Goal: Task Accomplishment & Management: Complete application form

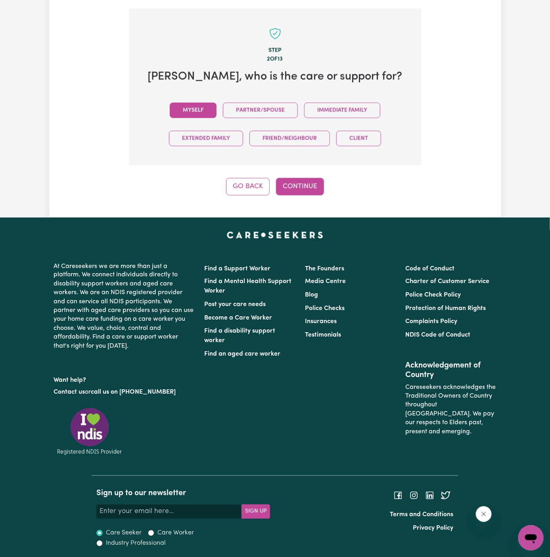
click at [199, 110] on button "Myself" at bounding box center [193, 110] width 47 height 15
click at [291, 183] on button "Continue" at bounding box center [300, 186] width 48 height 17
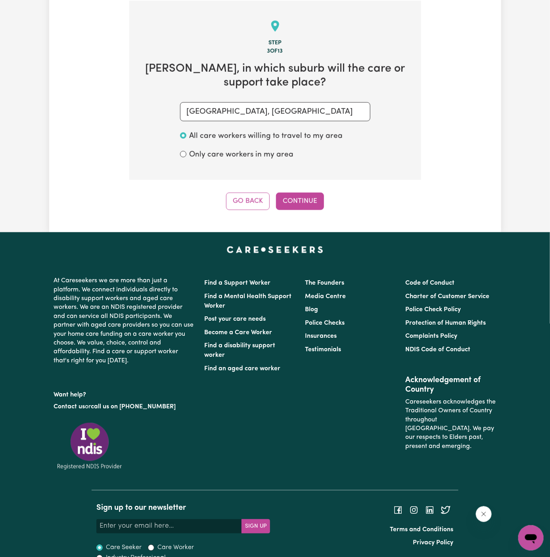
click at [305, 190] on div "Step 3 of 13 [PERSON_NAME] , in which suburb will the care or support take plac…" at bounding box center [275, 105] width 292 height 209
click at [290, 202] on button "Continue" at bounding box center [300, 201] width 48 height 17
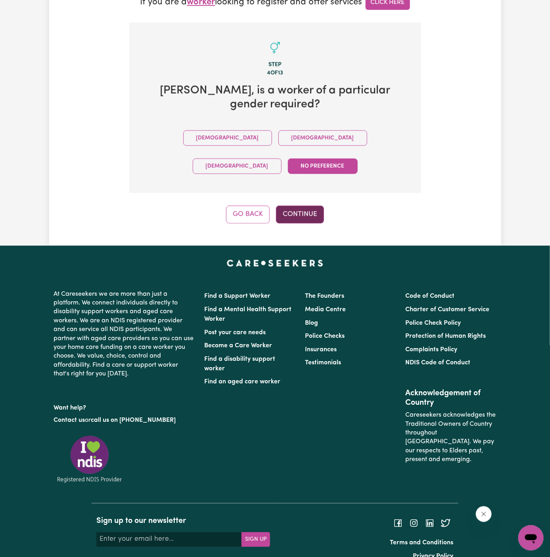
click at [304, 206] on button "Continue" at bounding box center [300, 214] width 48 height 17
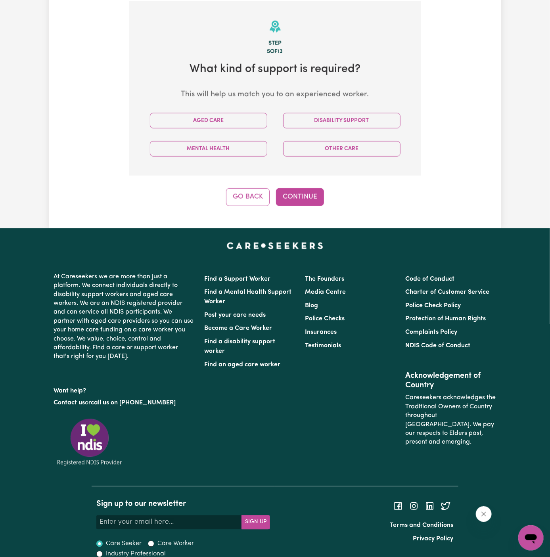
scroll to position [281, 0]
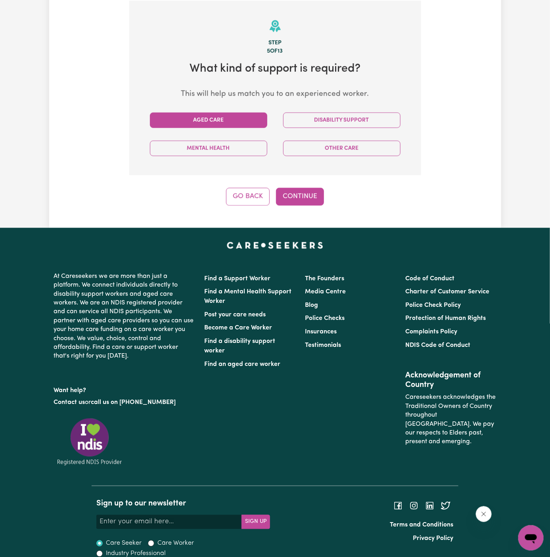
click at [218, 121] on button "Aged Care" at bounding box center [208, 120] width 117 height 15
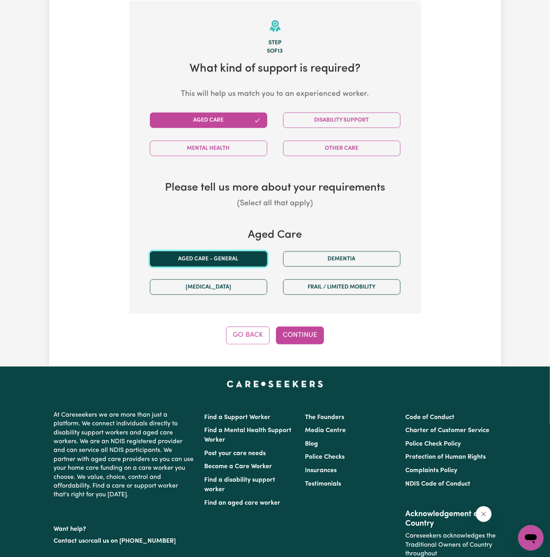
click at [222, 263] on button "Aged care - General" at bounding box center [208, 259] width 117 height 15
click at [300, 342] on button "Continue" at bounding box center [300, 335] width 48 height 17
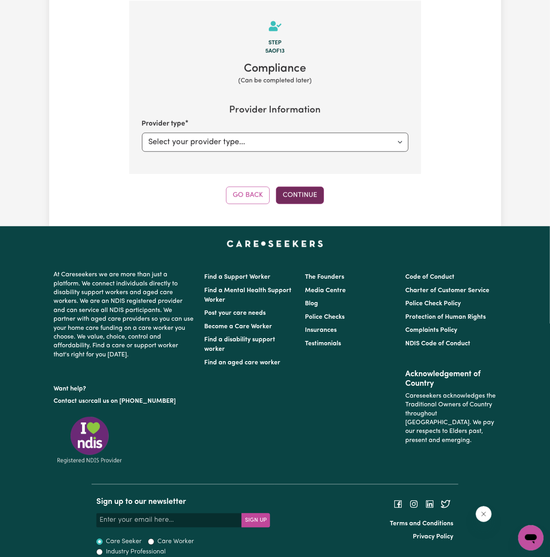
click at [311, 194] on button "Continue" at bounding box center [300, 195] width 48 height 17
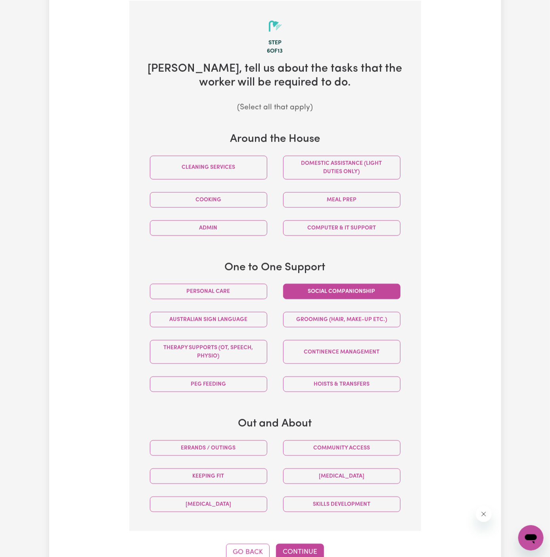
click at [356, 284] on button "Social companionship" at bounding box center [341, 291] width 117 height 15
click at [363, 449] on button "Community access" at bounding box center [341, 448] width 117 height 15
click at [305, 545] on button "Continue" at bounding box center [300, 552] width 48 height 17
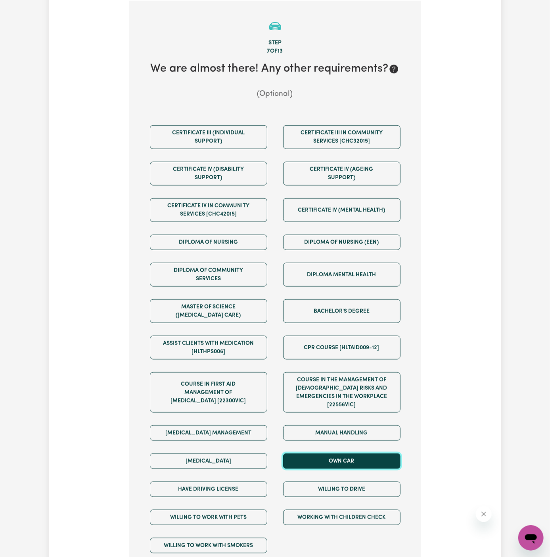
click at [357, 454] on button "Own Car" at bounding box center [341, 461] width 117 height 15
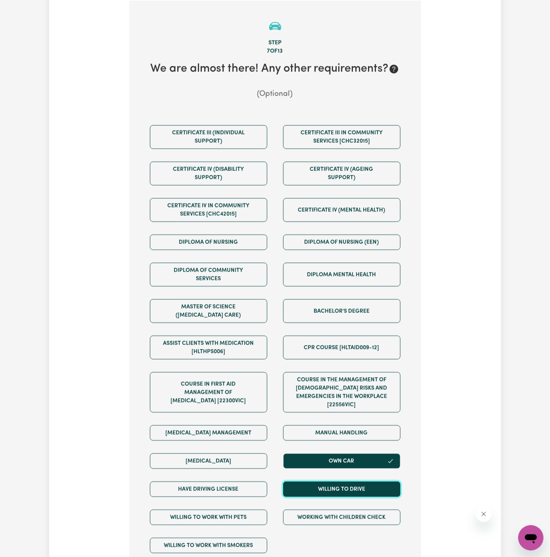
click at [357, 482] on button "Willing to drive" at bounding box center [341, 489] width 117 height 15
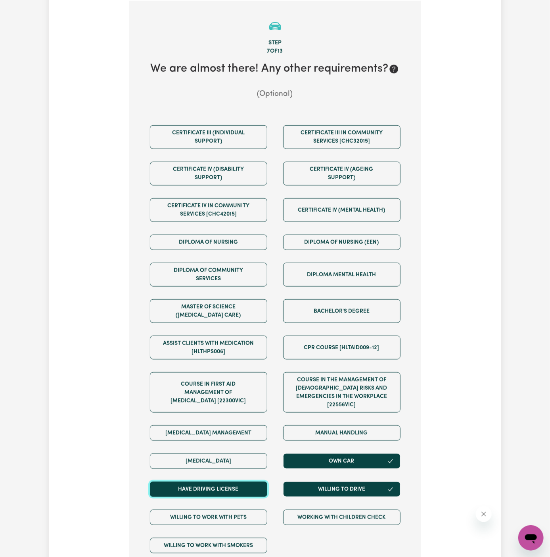
click at [245, 482] on button "Have driving license" at bounding box center [208, 489] width 117 height 15
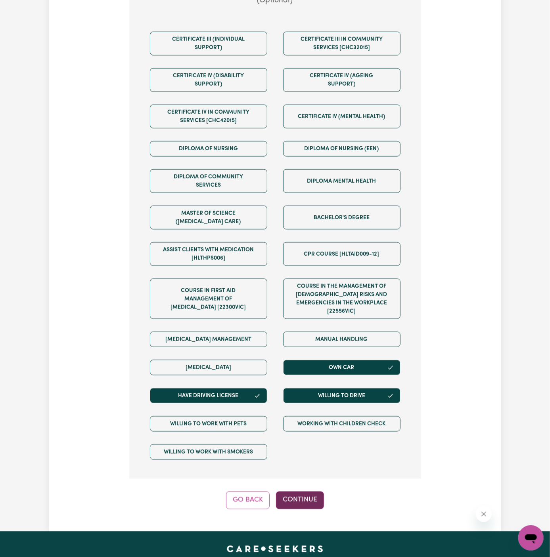
click at [316, 492] on button "Continue" at bounding box center [300, 500] width 48 height 17
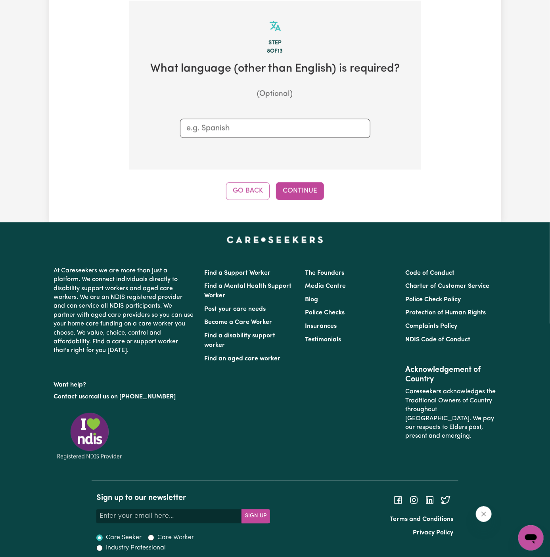
click at [312, 174] on div "Step 8 of 13 What language (other than English) is required? (Optional) Go Back…" at bounding box center [275, 101] width 292 height 200
click at [312, 177] on div "Step 8 of 13 What language (other than English) is required? (Optional) Go Back…" at bounding box center [275, 101] width 292 height 200
click at [313, 191] on button "Continue" at bounding box center [300, 191] width 48 height 17
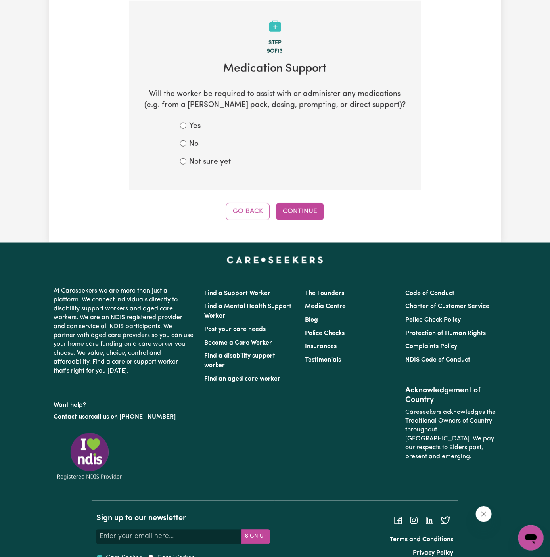
click at [198, 147] on label "No" at bounding box center [195, 145] width 10 height 12
click at [186, 147] on input "No" at bounding box center [183, 143] width 6 height 6
radio input "true"
click at [303, 206] on button "Continue" at bounding box center [300, 211] width 48 height 17
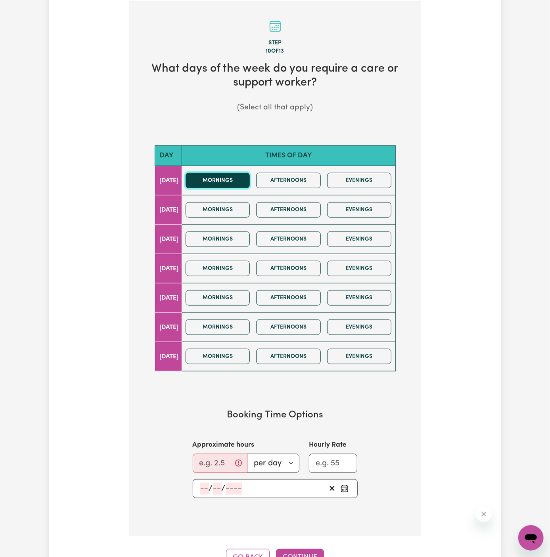
click at [222, 185] on button "Mornings" at bounding box center [218, 180] width 65 height 15
click at [284, 187] on div "Mornings Afternoons Evenings" at bounding box center [289, 181] width 213 height 28
click at [230, 206] on button "Mornings" at bounding box center [218, 209] width 65 height 15
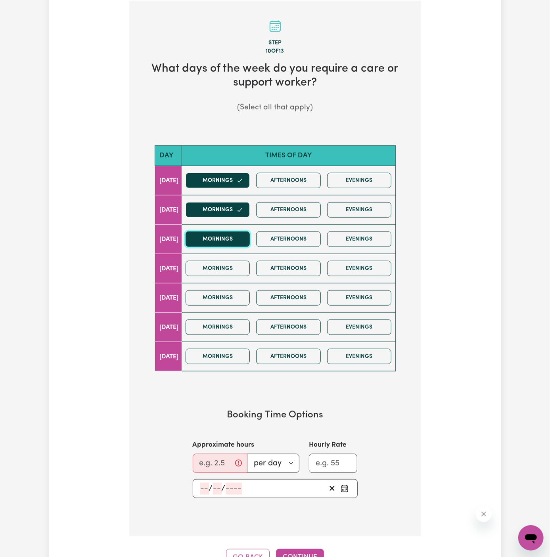
click at [230, 233] on button "Mornings" at bounding box center [218, 239] width 65 height 15
click at [229, 284] on div "Mornings Afternoons Evenings" at bounding box center [289, 298] width 213 height 28
click at [225, 263] on button "Mornings" at bounding box center [218, 268] width 65 height 15
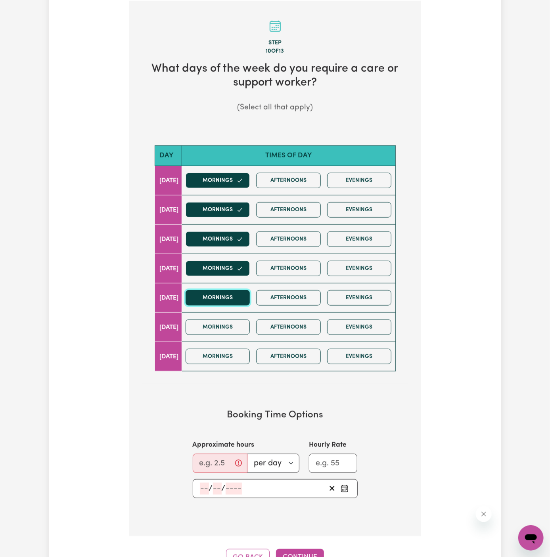
click at [225, 304] on button "Mornings" at bounding box center [218, 297] width 65 height 15
click at [204, 455] on input "Approximate hours" at bounding box center [220, 463] width 55 height 19
type input "2"
click at [203, 484] on input "number" at bounding box center [204, 489] width 9 height 12
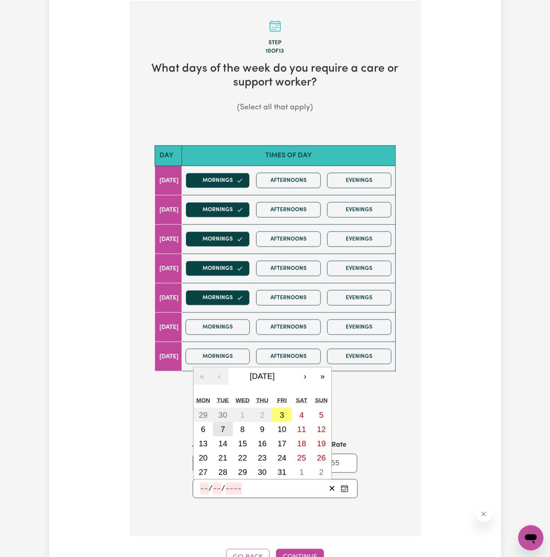
click at [227, 425] on button "7" at bounding box center [223, 430] width 20 height 14
type input "[DATE]"
type input "7"
type input "10"
type input "2025"
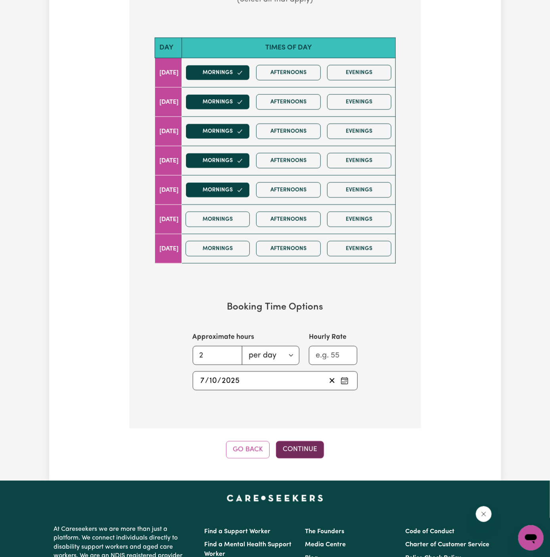
click at [300, 450] on button "Continue" at bounding box center [300, 450] width 48 height 17
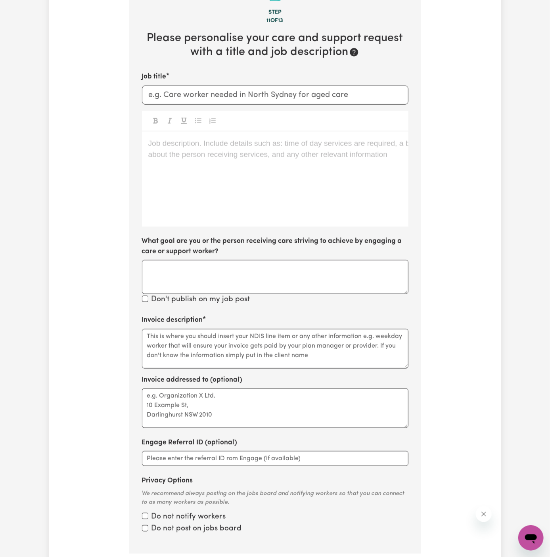
scroll to position [281, 0]
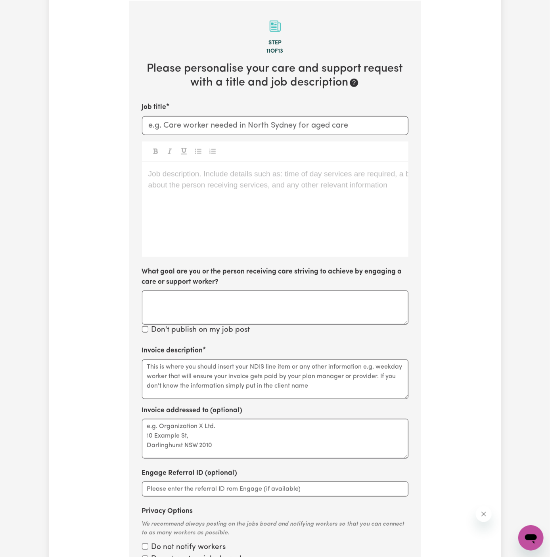
click at [234, 222] on div "Job description. Include details such as: time of day services are required, a …" at bounding box center [275, 209] width 267 height 95
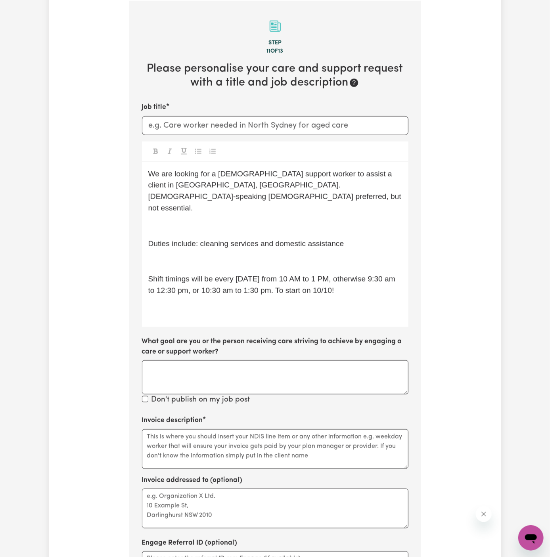
click at [227, 212] on div "We are looking for a [DEMOGRAPHIC_DATA] support worker to assist a client in [G…" at bounding box center [275, 244] width 267 height 165
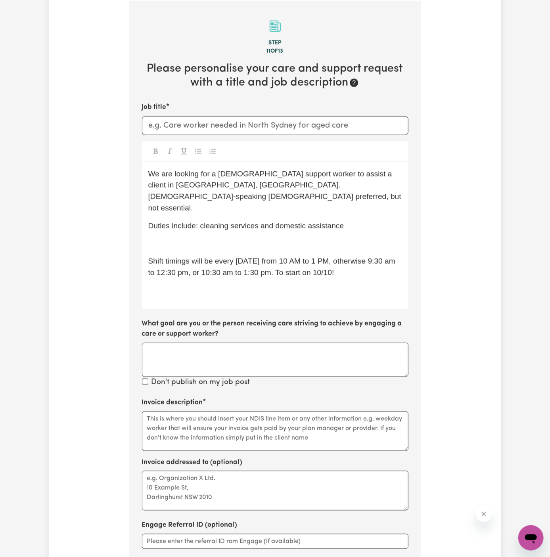
click at [224, 257] on span "Shift timings will be every [DATE] from 10 AM to 1 PM, otherwise 9:30 am to 12:…" at bounding box center [273, 267] width 250 height 20
click at [217, 212] on div "We are looking for a [DEMOGRAPHIC_DATA] support worker to assist a client in [G…" at bounding box center [275, 235] width 267 height 147
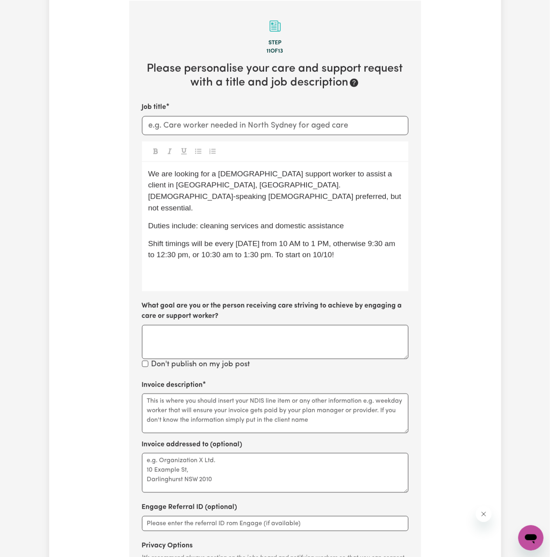
click at [243, 210] on div "We are looking for a [DEMOGRAPHIC_DATA] support worker to assist a client in [G…" at bounding box center [275, 226] width 267 height 129
drag, startPoint x: 205, startPoint y: 202, endPoint x: 440, endPoint y: 198, distance: 235.7
click at [440, 198] on div "Tell us your care and support requirements Welcome to Careseekers. We are excit…" at bounding box center [275, 209] width 452 height 881
click at [240, 173] on span "We are looking for a [DEMOGRAPHIC_DATA] support worker to assist a client in [G…" at bounding box center [276, 191] width 256 height 42
click at [222, 182] on span "We are looking for a [DEMOGRAPHIC_DATA] support worker to assist a client in [G…" at bounding box center [276, 191] width 256 height 42
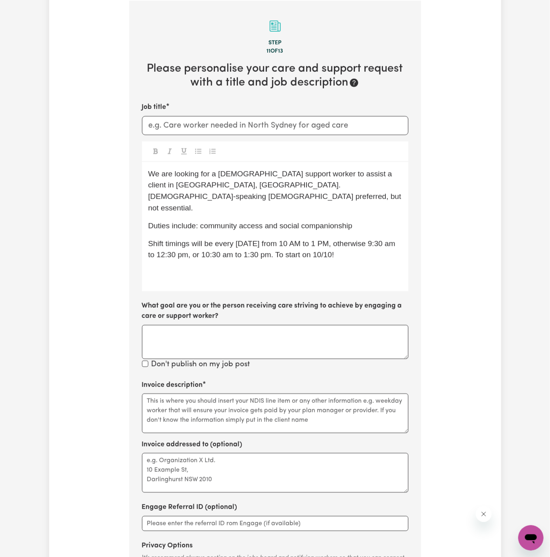
click at [231, 179] on p "We are looking for a [DEMOGRAPHIC_DATA] support worker to assist a client in [G…" at bounding box center [275, 192] width 254 height 46
click at [267, 179] on p "We are looking for a [DEMOGRAPHIC_DATA] support worker to assist a client in [G…" at bounding box center [275, 192] width 254 height 46
click at [234, 173] on span "We are looking for a [DEMOGRAPHIC_DATA] support worker to assist a client in [G…" at bounding box center [276, 191] width 256 height 42
click at [298, 193] on div "We are looking for a support worker to assist a client in [GEOGRAPHIC_DATA], [G…" at bounding box center [275, 226] width 267 height 129
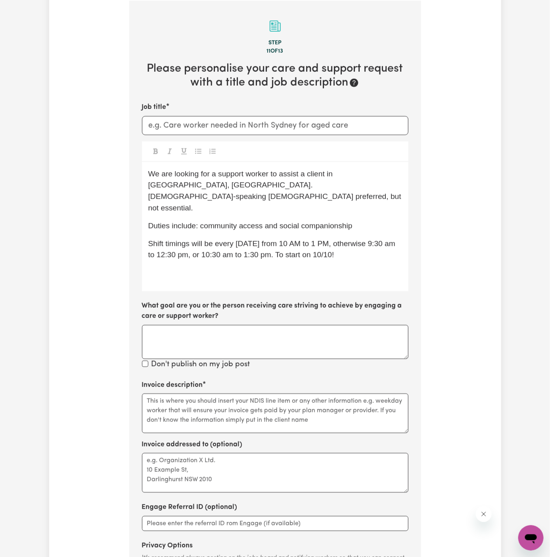
click at [305, 175] on span "We are looking for a support worker to assist a client in [GEOGRAPHIC_DATA], [G…" at bounding box center [276, 191] width 256 height 42
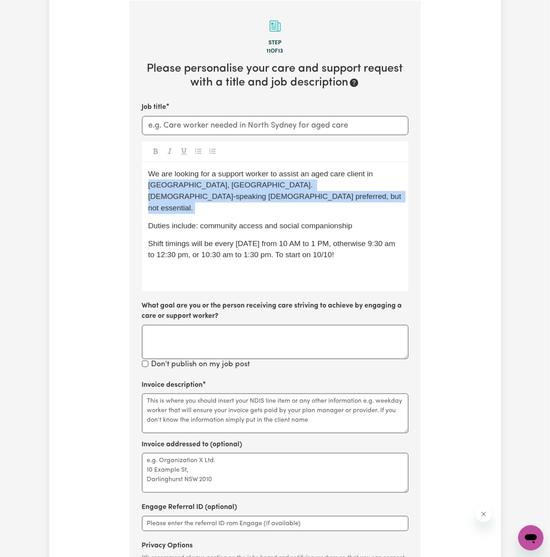
drag, startPoint x: 148, startPoint y: 185, endPoint x: 379, endPoint y: 190, distance: 230.2
click at [379, 190] on div "We are looking for a support worker to assist an aged care client in [GEOGRAPHI…" at bounding box center [275, 226] width 267 height 129
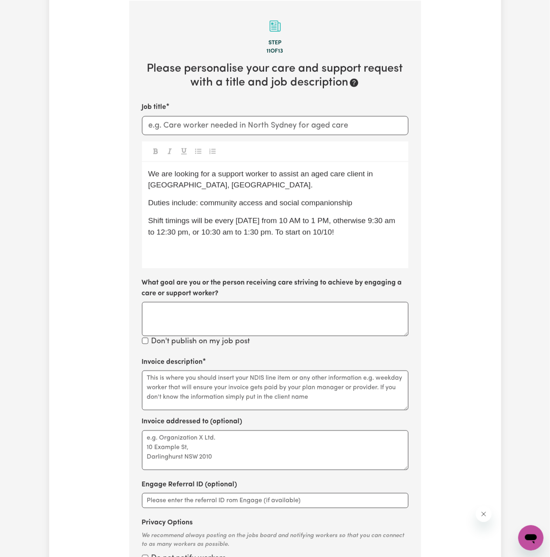
click at [237, 180] on p "We are looking for a support worker to assist an aged care client in [GEOGRAPHI…" at bounding box center [275, 180] width 254 height 23
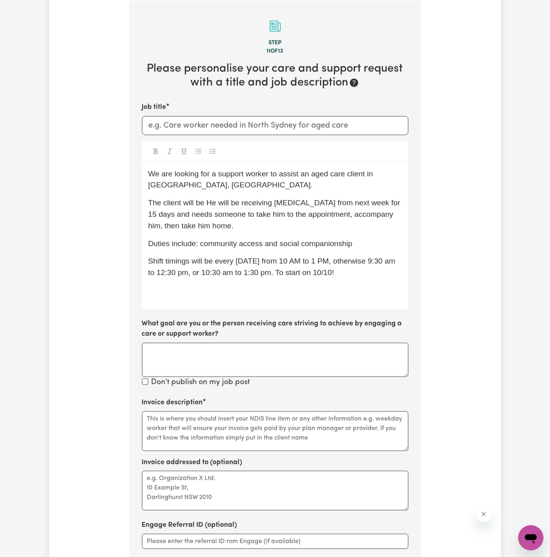
click at [213, 204] on span "The client will be He will be receiving [MEDICAL_DATA] from next week for 15 da…" at bounding box center [275, 214] width 254 height 31
click at [389, 214] on span "The client will be receiving [MEDICAL_DATA] from next week for 15 days and need…" at bounding box center [274, 214] width 252 height 31
click at [301, 225] on p "The client will be receiving [MEDICAL_DATA] from next week for 15 days and need…" at bounding box center [275, 215] width 254 height 34
click at [259, 286] on p "﻿" at bounding box center [275, 291] width 254 height 12
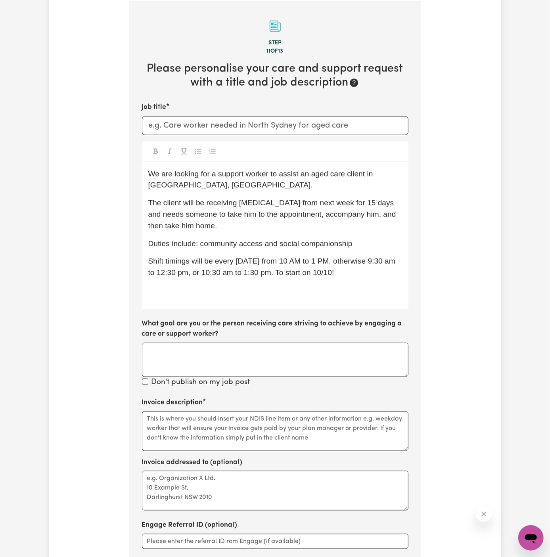
click at [329, 290] on p "﻿" at bounding box center [275, 291] width 254 height 12
click at [280, 269] on span "Shift timings will be every [DATE] from 10 AM to 1 PM, otherwise 9:30 am to 12:…" at bounding box center [273, 267] width 250 height 20
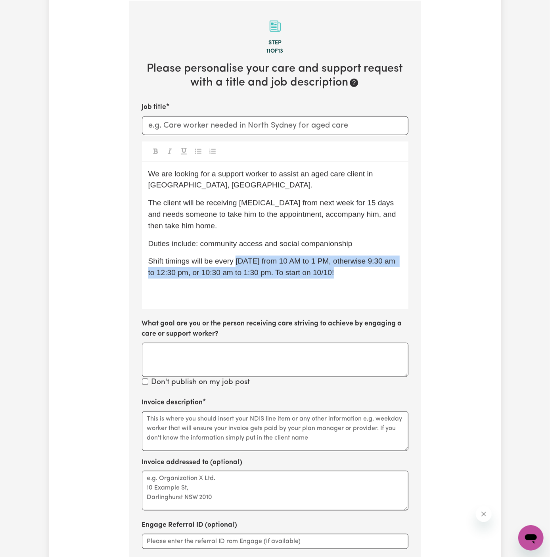
drag, startPoint x: 236, startPoint y: 261, endPoint x: 364, endPoint y: 278, distance: 128.9
click at [364, 278] on div "We are looking for a support worker to assist an aged care client in [GEOGRAPHI…" at bounding box center [275, 235] width 267 height 147
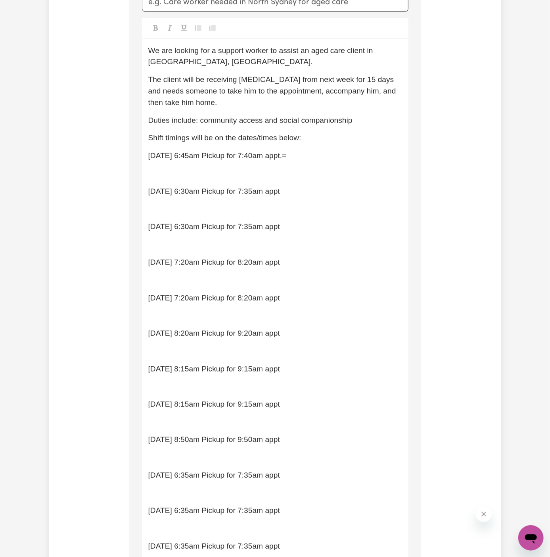
scroll to position [404, 0]
click at [171, 172] on p "﻿" at bounding box center [275, 175] width 254 height 12
click at [171, 183] on div "We are looking for a support worker to assist an aged care client in [GEOGRAPHI…" at bounding box center [275, 373] width 267 height 669
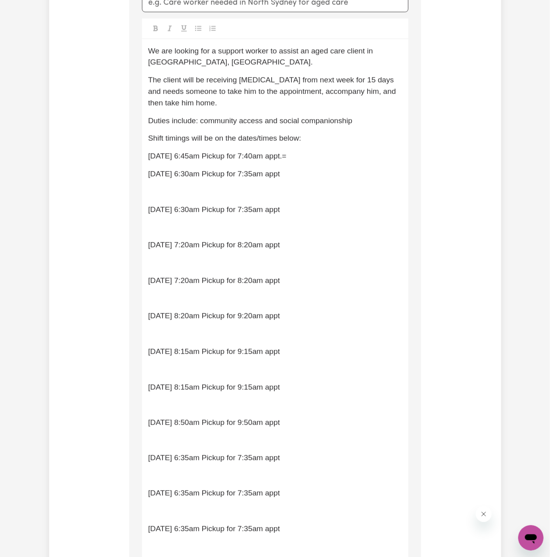
click at [171, 187] on p "﻿" at bounding box center [275, 192] width 254 height 12
click at [150, 208] on span "[DATE] 6:30am Pickup for 7:35am appt" at bounding box center [214, 210] width 132 height 8
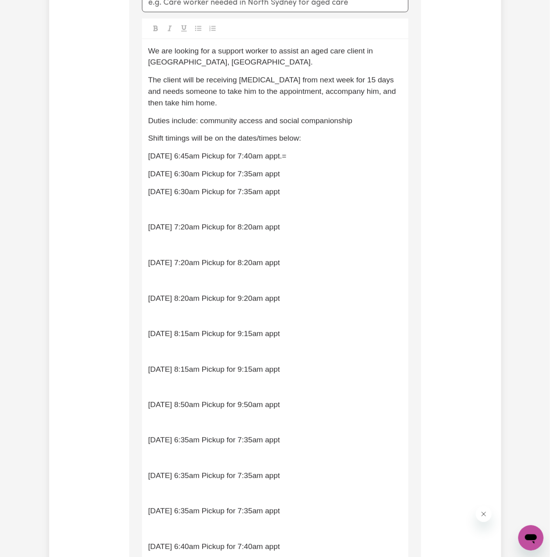
click at [151, 225] on span "[DATE] 7:20am Pickup for 8:20am appt" at bounding box center [214, 227] width 132 height 8
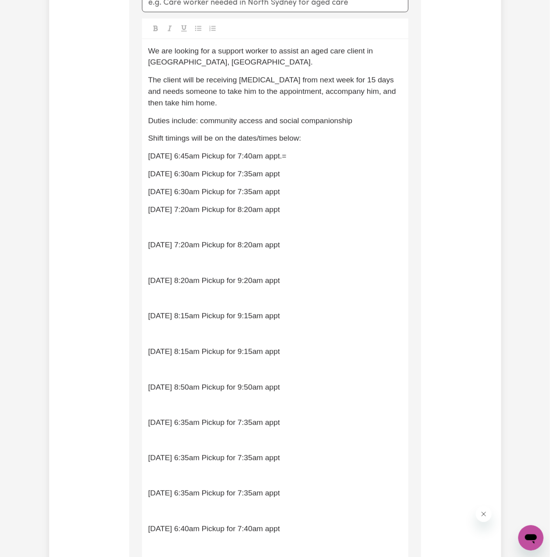
click at [148, 244] on span "[DATE] 7:20am Pickup for 8:20am appt" at bounding box center [214, 245] width 132 height 8
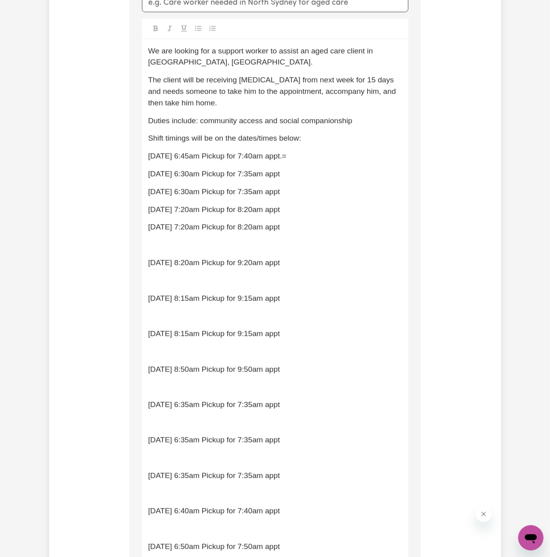
click at [150, 251] on div "We are looking for a support worker to assist an aged care client in [GEOGRAPHI…" at bounding box center [275, 338] width 267 height 598
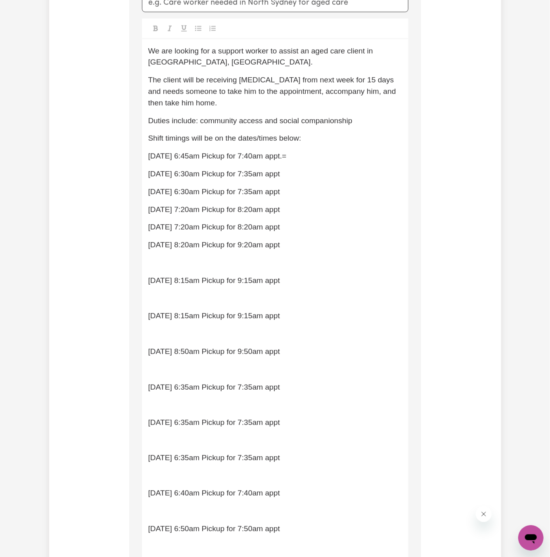
click at [151, 272] on div "We are looking for a support worker to assist an aged care client in [GEOGRAPHI…" at bounding box center [275, 329] width 267 height 580
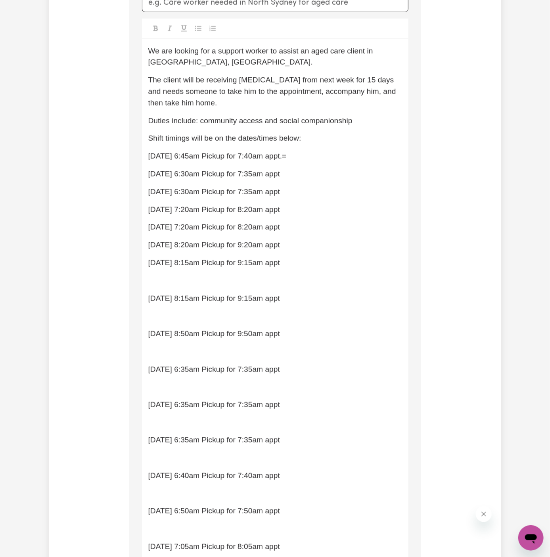
click at [152, 284] on p "﻿" at bounding box center [275, 281] width 254 height 12
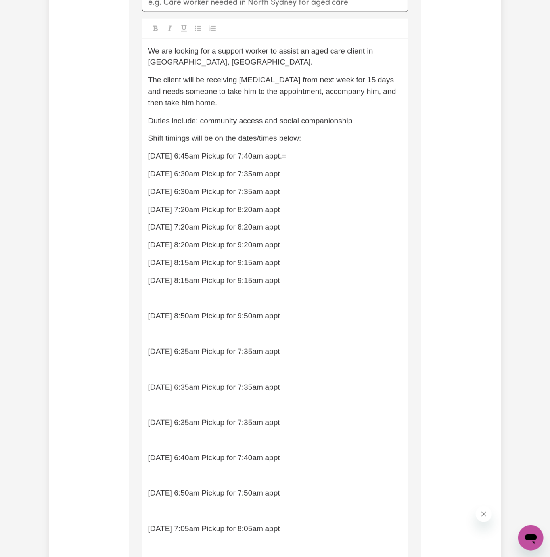
click at [153, 304] on div "We are looking for a support worker to assist an aged care client in [GEOGRAPHI…" at bounding box center [275, 311] width 267 height 545
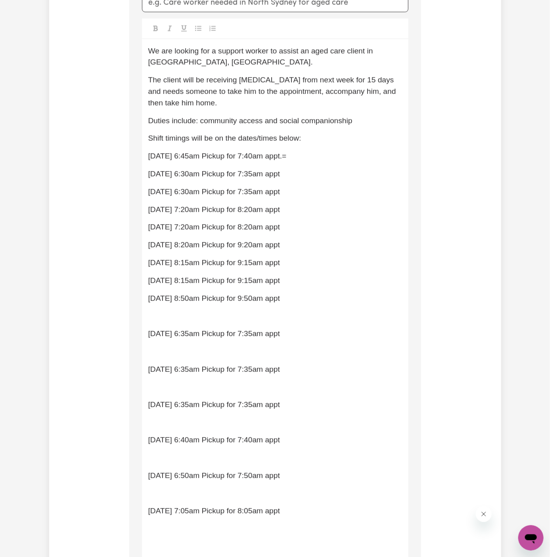
click at [156, 319] on p "﻿" at bounding box center [275, 317] width 254 height 12
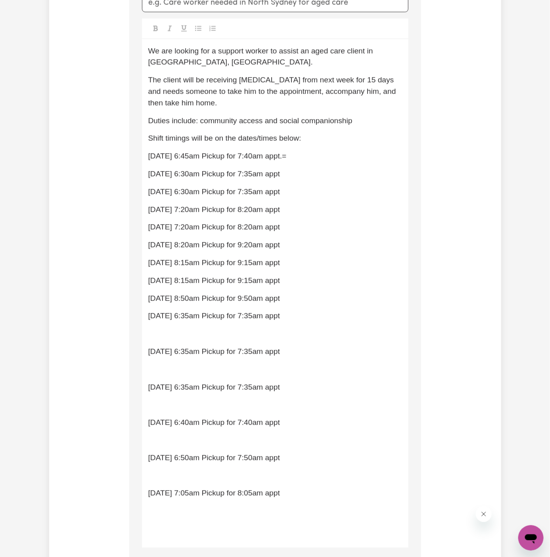
click at [156, 330] on p "﻿" at bounding box center [275, 335] width 254 height 12
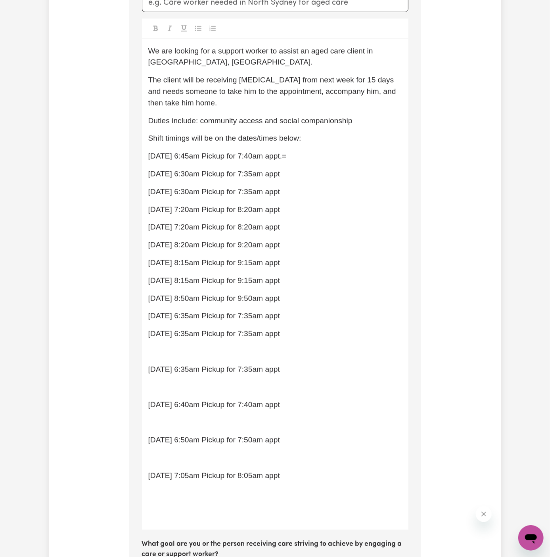
click at [157, 352] on p "﻿" at bounding box center [275, 352] width 254 height 12
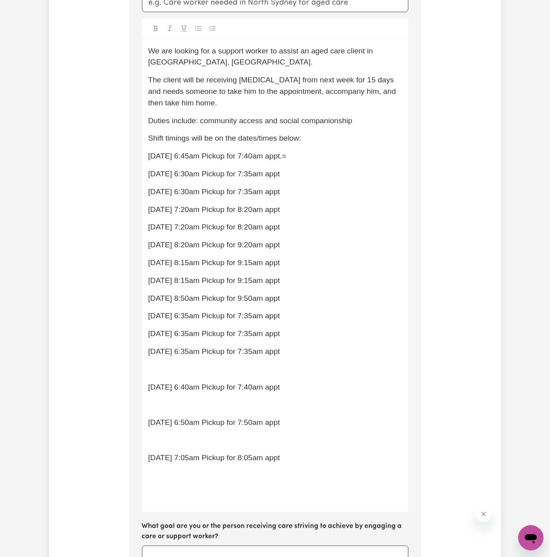
click at [157, 371] on p "﻿" at bounding box center [275, 370] width 254 height 12
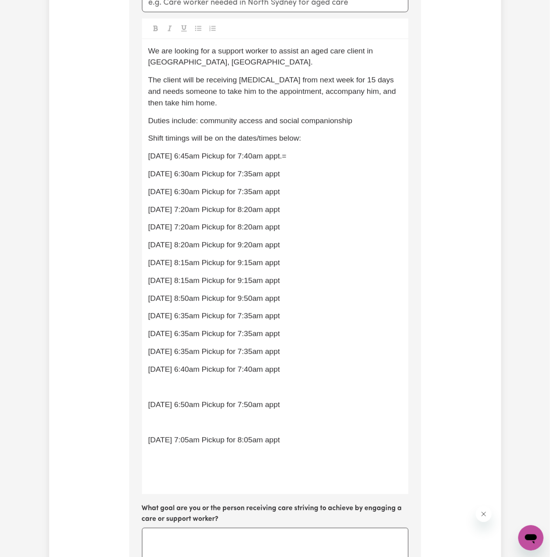
click at [158, 384] on p "﻿" at bounding box center [275, 388] width 254 height 12
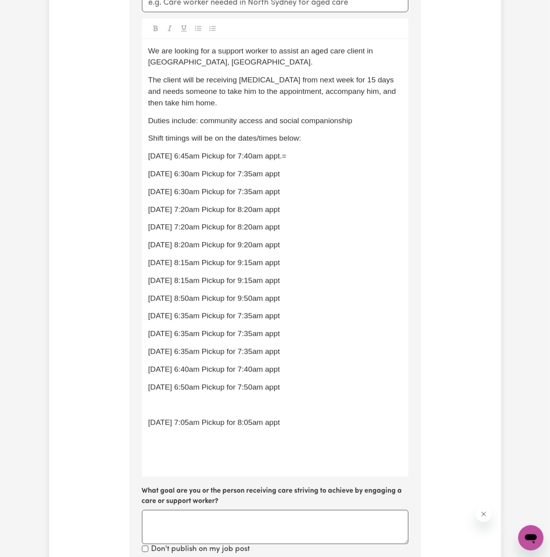
click at [158, 400] on p "﻿" at bounding box center [275, 406] width 254 height 12
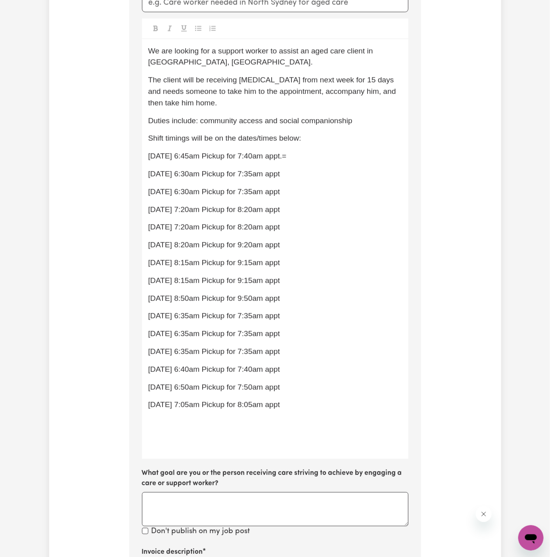
drag, startPoint x: 286, startPoint y: 377, endPoint x: 287, endPoint y: 382, distance: 5.3
click at [286, 377] on div "We are looking for a support worker to assist an aged care client in [GEOGRAPHI…" at bounding box center [275, 249] width 267 height 420
drag, startPoint x: 291, startPoint y: 411, endPoint x: 250, endPoint y: 375, distance: 54.8
click at [250, 375] on div "We are looking for a support worker to assist an aged care client in [GEOGRAPHI…" at bounding box center [275, 249] width 267 height 420
click at [225, 265] on div "We are looking for a support worker to assist an aged care client in [GEOGRAPHI…" at bounding box center [275, 249] width 267 height 420
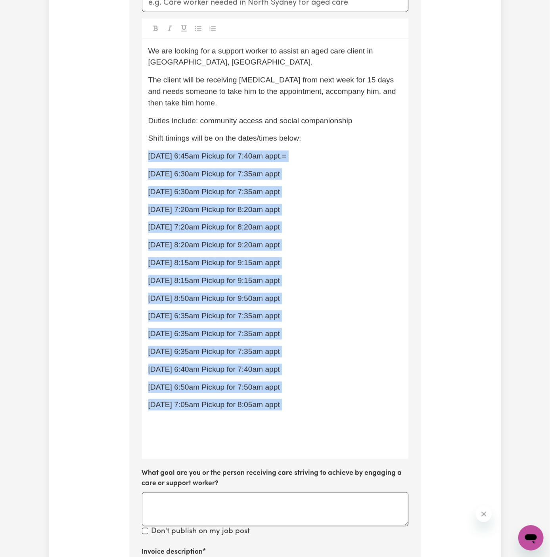
drag, startPoint x: 150, startPoint y: 153, endPoint x: 313, endPoint y: 417, distance: 310.0
click at [313, 417] on div "We are looking for a support worker to assist an aged care client in [GEOGRAPHI…" at bounding box center [275, 249] width 267 height 420
click at [197, 28] on icon "Toggle undefined" at bounding box center [198, 28] width 6 height 6
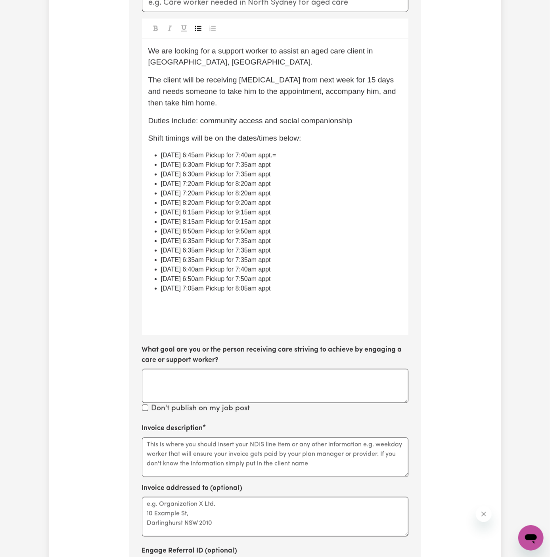
click at [316, 220] on li "[DATE] 8:15am Pickup for 9:15am appt" at bounding box center [281, 222] width 241 height 10
click at [315, 217] on li "[DATE] 8:15am Pickup for 9:15am appt" at bounding box center [281, 222] width 241 height 10
click at [350, 215] on li "[DATE] 8:15am Pickup for 9:15am appt" at bounding box center [281, 213] width 241 height 10
click at [180, 156] on span "[DATE] 6:45am Pickup for 7:40am appt.=" at bounding box center [218, 155] width 115 height 7
click at [183, 165] on span "[DATE] 6:30am Pickup for 7:35am appt" at bounding box center [216, 164] width 110 height 7
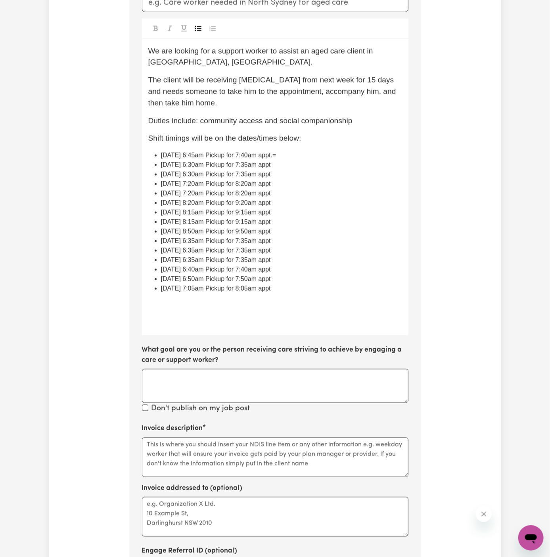
click at [181, 177] on span "[DATE] 6:30am Pickup for 7:35am appt" at bounding box center [216, 174] width 110 height 7
click at [185, 175] on span "[DATE] 6:30am Pickup for 7:35am appt" at bounding box center [216, 174] width 110 height 7
click at [180, 185] on span "[DATE] 7:20am Pickup for 8:20am appt" at bounding box center [216, 184] width 110 height 7
click at [181, 194] on span "[DATE] 7:20am Pickup for 8:20am appt" at bounding box center [216, 193] width 110 height 7
click at [181, 206] on li "[DATE] 8:20am Pickup for 9:20am appt" at bounding box center [281, 203] width 241 height 10
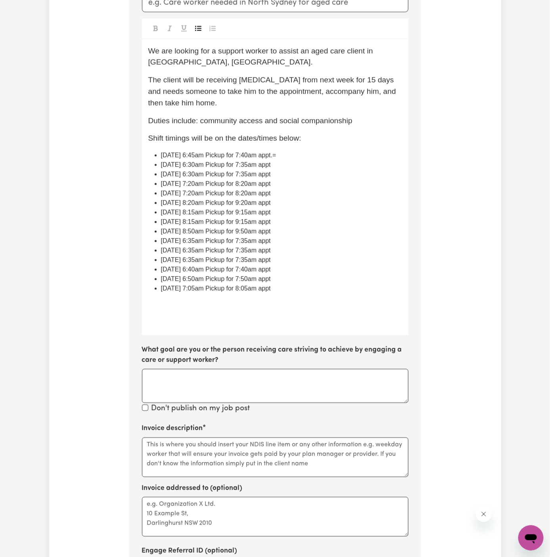
click at [182, 215] on span "[DATE] 8:15am Pickup for 9:15am appt" at bounding box center [216, 212] width 110 height 7
click at [183, 223] on span "[DATE] 8:15am Pickup for 9:15am appt" at bounding box center [216, 222] width 110 height 7
click at [183, 233] on span "[DATE] 8:50am Pickup for 9:50am appt" at bounding box center [216, 231] width 110 height 7
click at [182, 242] on span "[DATE] 6:35am Pickup for 7:35am appt" at bounding box center [216, 241] width 110 height 7
click at [181, 259] on span "[DATE] 6:35am Pickup for 7:35am appt" at bounding box center [216, 260] width 110 height 7
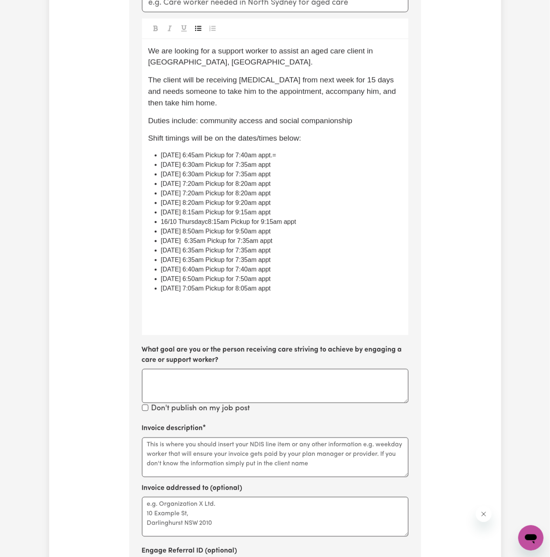
click at [184, 268] on span "[DATE] 6:40am Pickup for 7:40am appt" at bounding box center [216, 269] width 110 height 7
click at [182, 281] on span "[DATE] 6:50am Pickup for 7:50am appt" at bounding box center [216, 279] width 110 height 7
click at [183, 290] on span "[DATE] 7:05am Pickup for 8:05am appt" at bounding box center [216, 288] width 110 height 7
click at [225, 152] on span "[DATE] 6:45am Pickup for 7:40am appt.=" at bounding box center [218, 155] width 115 height 7
click at [211, 156] on span "[DATE] 6:45am Pickup for 7:40am appt.=" at bounding box center [218, 155] width 115 height 7
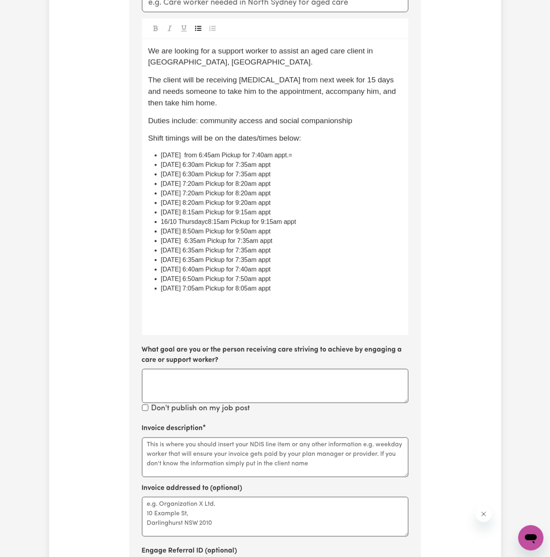
click at [257, 155] on span "[DATE] from 6:45am Pickup for 7:40am appt.=" at bounding box center [227, 155] width 132 height 7
click at [329, 157] on li "[DATE] from 6:45am Pickup for 7:40am appt.=" at bounding box center [281, 156] width 241 height 10
click at [327, 159] on li "[DATE] from 6:45am Pickup for 7:40am appt" at bounding box center [281, 156] width 241 height 10
click at [195, 154] on span "[DATE] from 6:45am Pickup for 7:40am appt" at bounding box center [224, 155] width 126 height 7
click at [207, 186] on span "[DATE] 7:20am Pickup for 8:20am appt" at bounding box center [216, 184] width 110 height 7
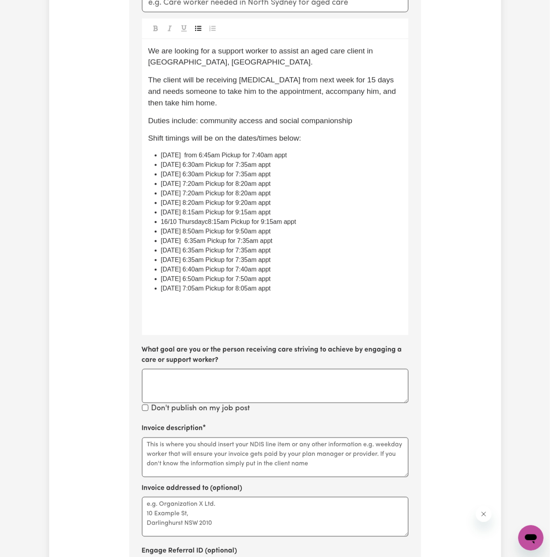
click at [200, 156] on span "[DATE] from 6:45am Pickup for 7:40am appt" at bounding box center [224, 155] width 126 height 7
click at [231, 155] on span "[DATE] from 6:45am Pickup for 7:40am appt" at bounding box center [224, 155] width 126 height 7
click at [236, 156] on span "[DATE] from 6:45am Pickup for 7:40am appt" at bounding box center [224, 155] width 126 height 7
click at [266, 160] on li "[DATE] 6:30am Pickup for 7:35am appt" at bounding box center [281, 165] width 241 height 10
click at [283, 160] on li "[DATE] 6:30am Pickup for 7:35am appt" at bounding box center [281, 165] width 241 height 10
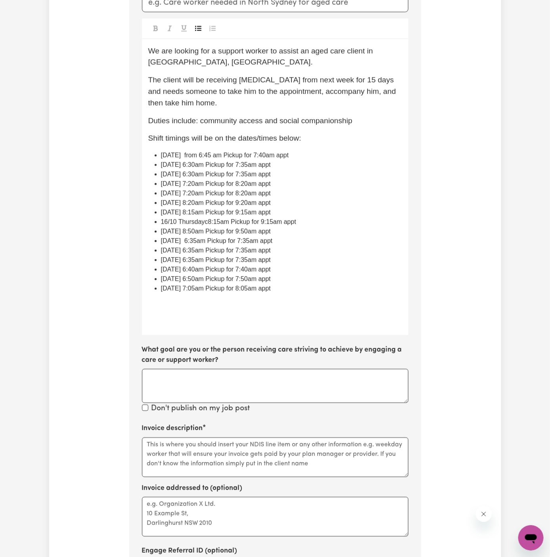
click at [289, 155] on span "[DATE] from 6:45 am Pickup for 7:40am appt" at bounding box center [225, 155] width 128 height 7
click at [331, 156] on li "[DATE] from 6:45 am Pickup for 7:40am appt" at bounding box center [281, 156] width 241 height 10
click at [289, 155] on span "[DATE] from 6:45 am Pickup for 7:40am appt" at bounding box center [225, 155] width 128 height 7
click at [214, 165] on span "[DATE] 6:30am Pickup for 7:35am appt" at bounding box center [216, 164] width 110 height 7
click at [286, 166] on span "[DATE] from 6:30am Pickup for 7:35am appt" at bounding box center [223, 164] width 125 height 7
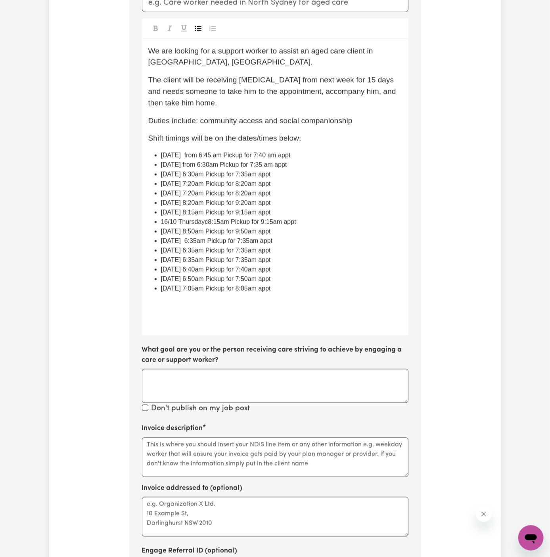
click at [304, 173] on li "[DATE] 6:30am Pickup for 7:35am appt" at bounding box center [281, 175] width 241 height 10
click at [207, 174] on span "[DATE] 6:30am Pickup for 7:35am appt" at bounding box center [216, 174] width 110 height 7
click at [286, 175] on span "[DATE] from 6:30am Pickup for 7:35am appt" at bounding box center [223, 174] width 125 height 7
click at [208, 184] on span "[DATE] 7:20am Pickup for 8:20am appt" at bounding box center [216, 184] width 110 height 7
click at [214, 195] on span "[DATE] 7:20am Pickup for 8:20am appt" at bounding box center [216, 193] width 110 height 7
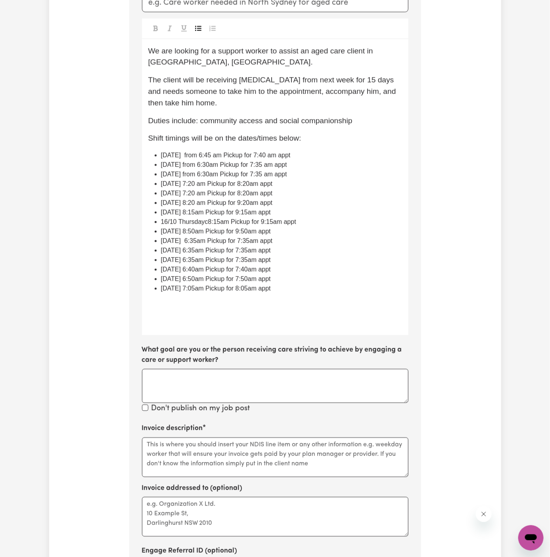
click at [219, 209] on span "[DATE] 8:15am Pickup for 9:15am appt" at bounding box center [216, 212] width 110 height 7
click at [199, 221] on span "16/10 Thursdayc8:15am Pickup for 9:15am appt" at bounding box center [228, 222] width 135 height 7
click at [206, 223] on span "[DATE] 8:15 am Pickup for 9:15am appt" at bounding box center [217, 222] width 112 height 7
click at [225, 211] on span "[DATE] 8:15am Pickup for 9:15am appt" at bounding box center [216, 212] width 110 height 7
drag, startPoint x: 225, startPoint y: 211, endPoint x: 210, endPoint y: 229, distance: 23.1
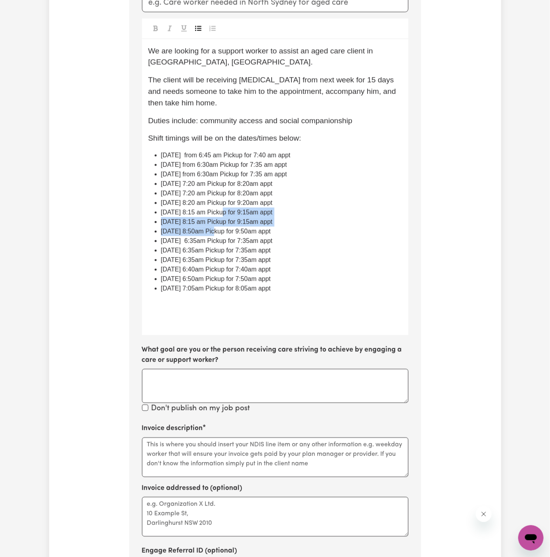
click at [210, 229] on ul "[DATE] from 6:45 am Pickup for 7:40 am appt [DATE] from 6:30am Pickup for 7:35 …" at bounding box center [275, 228] width 254 height 154
click at [231, 217] on li "[DATE] 8:15 am Pickup for 9:15am appt" at bounding box center [281, 222] width 241 height 10
click at [212, 234] on span "[DATE] 8:50am Pickup for 9:50am appt" at bounding box center [216, 231] width 110 height 7
click at [211, 233] on span "[DATE] 8:50am Pickup for 9:50am appt" at bounding box center [216, 231] width 110 height 7
click at [246, 229] on span "[DATE] 8:50 am Pickup for 9:50am appt" at bounding box center [217, 231] width 112 height 7
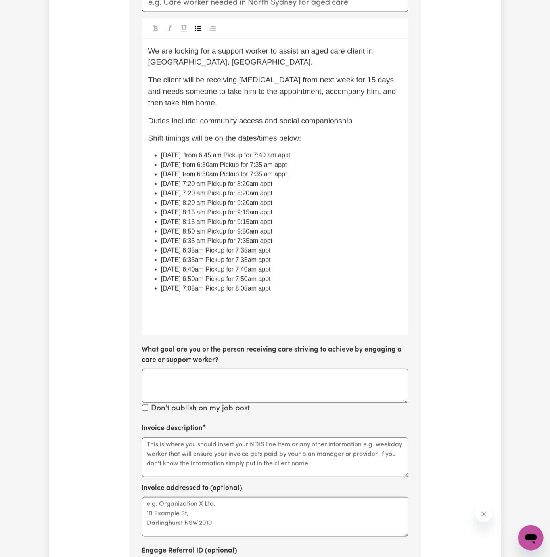
click at [215, 249] on span "[DATE] 6:35am Pickup for 7:35am appt" at bounding box center [216, 250] width 110 height 7
click at [228, 259] on span "[DATE] 6:35am Pickup for 7:35am appt" at bounding box center [216, 260] width 110 height 7
click at [220, 271] on span "[DATE] 6:40am Pickup for 7:40am appt" at bounding box center [216, 269] width 110 height 7
click at [212, 279] on span "[DATE] 6:50am Pickup for 7:50am appt" at bounding box center [216, 279] width 110 height 7
click at [215, 290] on span "[DATE] 7:05am Pickup for 8:05am appt" at bounding box center [216, 288] width 110 height 7
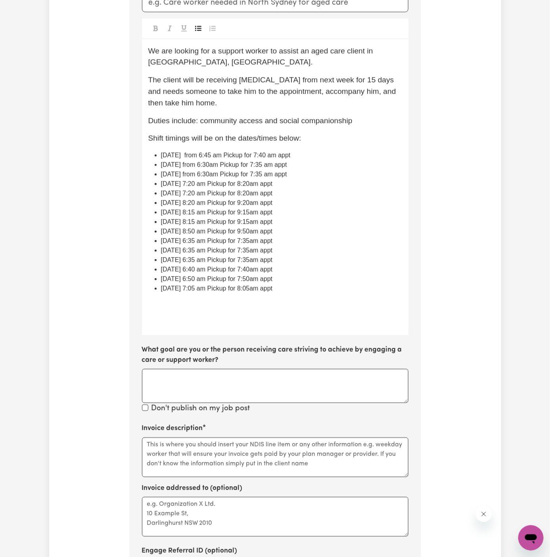
click at [266, 270] on span "[DATE] 6:40 am Pickup for 7:40am appt" at bounding box center [217, 269] width 112 height 7
click at [266, 185] on span "[DATE] 7:20 am Pickup for 8:20am appt" at bounding box center [217, 184] width 112 height 7
click at [273, 193] on span "[DATE] 7:20 am Pickup for 8:20am appt" at bounding box center [217, 193] width 112 height 7
click at [273, 202] on span "[DATE] 8:20 am Pickup for 9:20am appt" at bounding box center [217, 203] width 112 height 7
click at [273, 212] on span "[DATE] 8:15 am Pickup for 9:15am appt" at bounding box center [217, 212] width 112 height 7
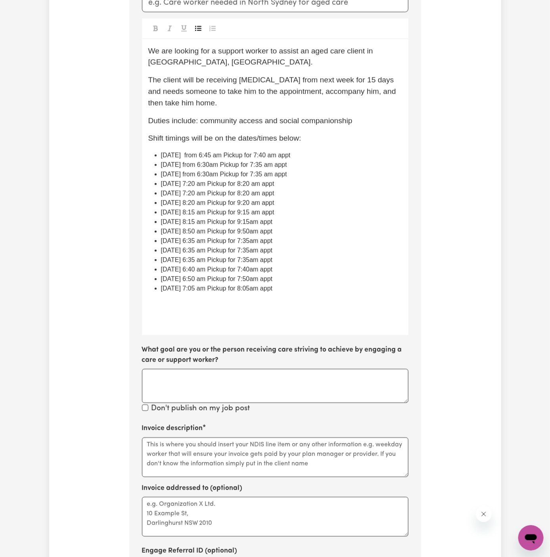
click at [273, 224] on span "[DATE] 8:15 am Pickup for 9:15am appt" at bounding box center [217, 222] width 112 height 7
click at [267, 232] on span "[DATE] 8:50 am Pickup for 9:50am appt" at bounding box center [217, 231] width 112 height 7
click at [271, 241] on span "[DATE] 6:35 am Pickup for 7:35am appt" at bounding box center [217, 241] width 112 height 7
click at [272, 248] on span "[DATE] 6:35 am Pickup for 7:35am appt" at bounding box center [217, 250] width 112 height 7
click at [273, 262] on span "[DATE] 6:35 am Pickup for 7:35am appt" at bounding box center [217, 260] width 112 height 7
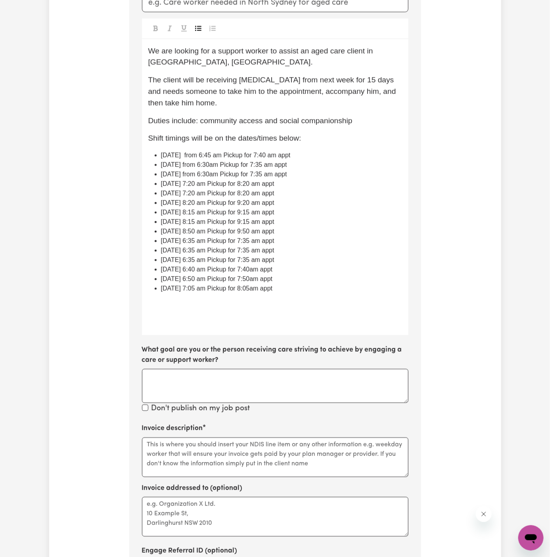
click at [273, 269] on span "[DATE] 6:40 am Pickup for 7:40am appt" at bounding box center [217, 269] width 112 height 7
click at [270, 281] on span "[DATE] 6:50 am Pickup for 7:50am appt" at bounding box center [217, 279] width 112 height 7
click at [267, 281] on span "[DATE] 6:50 am Pickup for 7:50am appt" at bounding box center [217, 279] width 112 height 7
click at [271, 289] on span "[DATE] 7:05 am Pickup for 8:05am appt" at bounding box center [217, 288] width 112 height 7
click at [308, 284] on li "[DATE] 7:05 am Pickup for 8:05 am appt" at bounding box center [281, 289] width 241 height 10
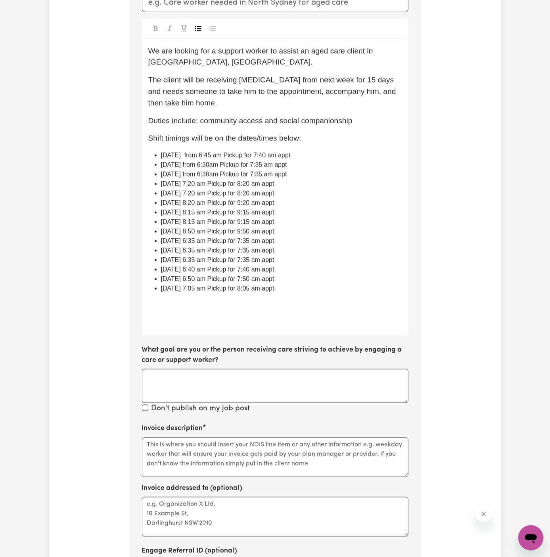
click at [230, 240] on span "[DATE] 6:35 am Pickup for 7:35 am appt" at bounding box center [217, 241] width 113 height 7
click at [198, 184] on span "[DATE] 7:20 am Pickup for 8:20 am appt" at bounding box center [217, 184] width 113 height 7
click at [180, 158] on span "[DATE] from 6:45 am Pickup for 7:40 am appt" at bounding box center [226, 155] width 130 height 7
click at [240, 165] on span "[DATE] from 6:30am Pickup for 7:35 am appt" at bounding box center [224, 164] width 126 height 7
click at [243, 165] on span "[DATE] from 6:30am Pickup for 7:35 am appt" at bounding box center [224, 164] width 126 height 7
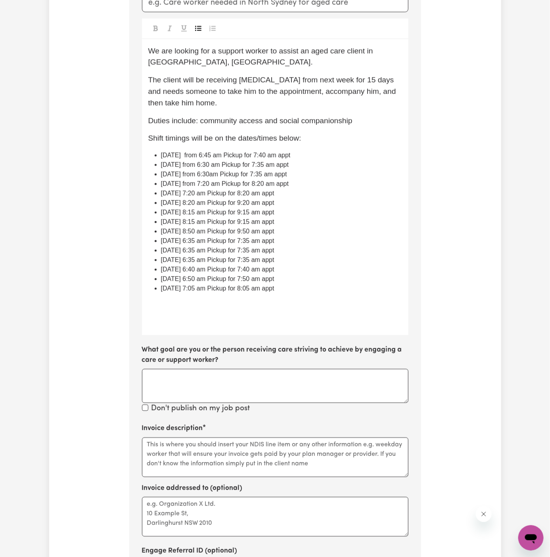
click at [236, 177] on span "[DATE] from 6:30am Pickup for 7:35 am appt" at bounding box center [224, 174] width 126 height 7
click at [306, 190] on li "[DATE] 7:20 am Pickup for 8:20 am appt" at bounding box center [281, 194] width 241 height 10
click at [291, 156] on span "[DATE] from 6:45 am Pickup for 7:40 am appt" at bounding box center [226, 155] width 130 height 7
click at [313, 154] on span "[DATE] from 6:45 am Pickup for 7:40 am appointment" at bounding box center [237, 155] width 152 height 7
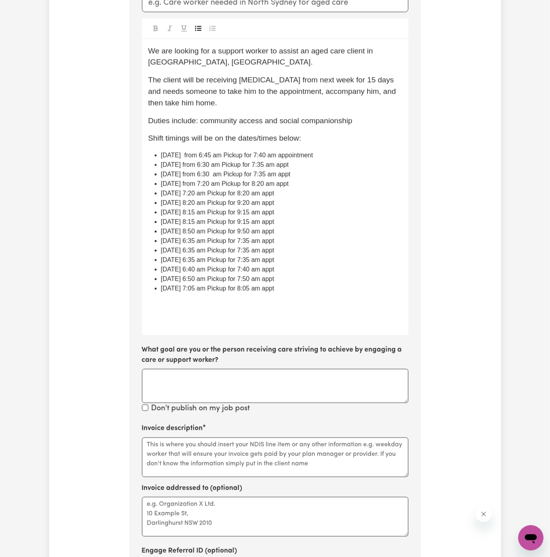
click at [313, 154] on span "[DATE] from 6:45 am Pickup for 7:40 am appointment" at bounding box center [237, 155] width 152 height 7
copy span "appointment"
click at [289, 161] on span "[DATE] from 6:30 am Pickup for 7:35 am appt" at bounding box center [225, 164] width 128 height 7
click at [291, 175] on span "[DATE] from 6:30 am Pickup for 7:35 am appt" at bounding box center [226, 174] width 130 height 7
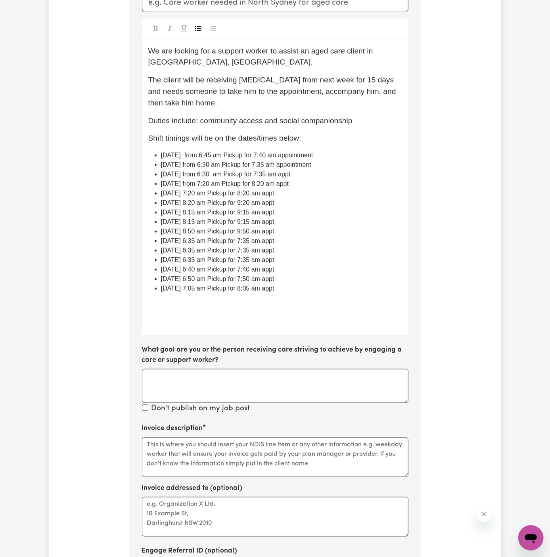
click at [291, 175] on span "[DATE] from 6:30 am Pickup for 7:35 am appt" at bounding box center [226, 174] width 130 height 7
click at [289, 183] on span "[DATE] from 7:20 am Pickup for 8:20 am appt" at bounding box center [225, 184] width 128 height 7
click at [275, 193] on span "[DATE] 7:20 am Pickup for 8:20 am appt" at bounding box center [217, 193] width 113 height 7
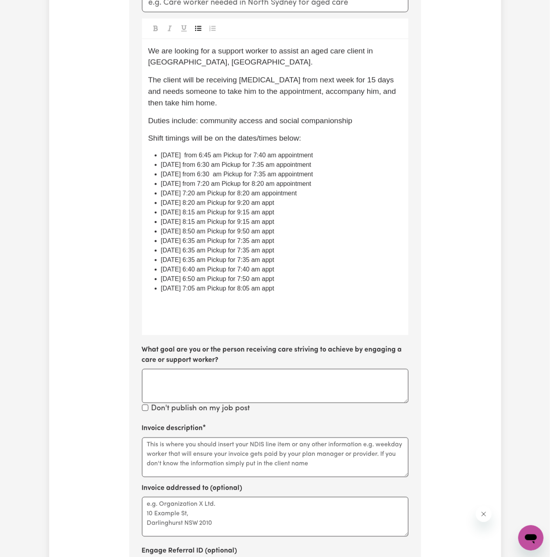
click at [275, 206] on span "[DATE] 8:20 am Pickup for 9:20 am appt" at bounding box center [217, 203] width 113 height 7
click at [275, 214] on span "[DATE] 8:15 am Pickup for 9:15 am appt" at bounding box center [217, 212] width 113 height 7
click at [275, 223] on span "[DATE] 8:15 am Pickup for 9:15 am appt" at bounding box center [217, 222] width 113 height 7
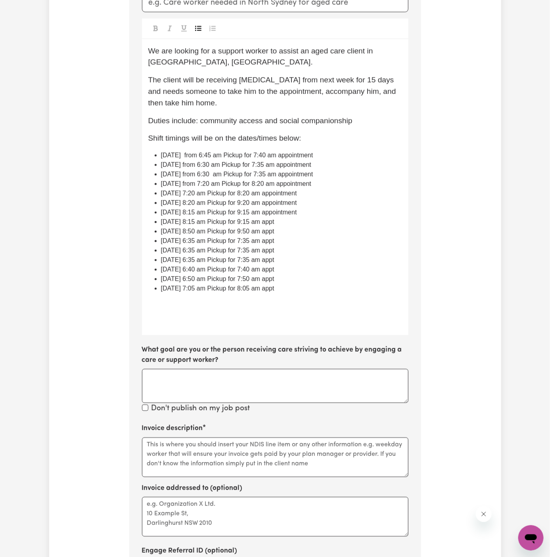
click at [275, 223] on span "[DATE] 8:15 am Pickup for 9:15 am appt" at bounding box center [217, 222] width 113 height 7
click at [275, 233] on span "[DATE] 8:50 am Pickup for 9:50 am appt" at bounding box center [217, 231] width 113 height 7
click at [275, 240] on span "[DATE] 6:35 am Pickup for 7:35 am appt" at bounding box center [217, 241] width 113 height 7
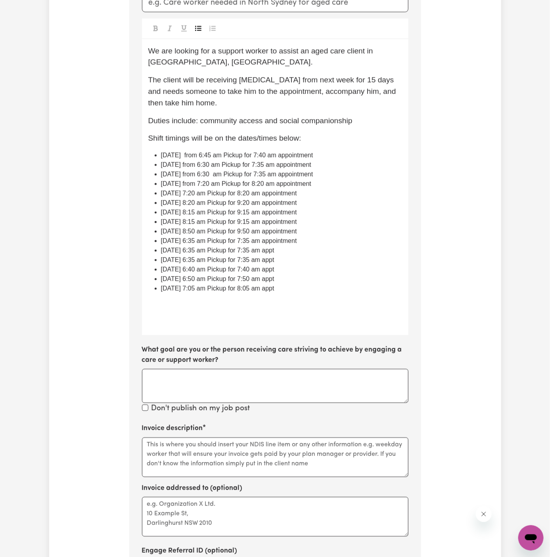
click at [275, 257] on span "[DATE] 6:35 am Pickup for 7:35 am appt" at bounding box center [217, 260] width 113 height 7
click at [275, 253] on span "[DATE] 6:35 am Pickup for 7:35 am appt" at bounding box center [217, 250] width 113 height 7
click at [302, 265] on li "[DATE] 6:40 am Pickup for 7:40 am appt" at bounding box center [281, 270] width 241 height 10
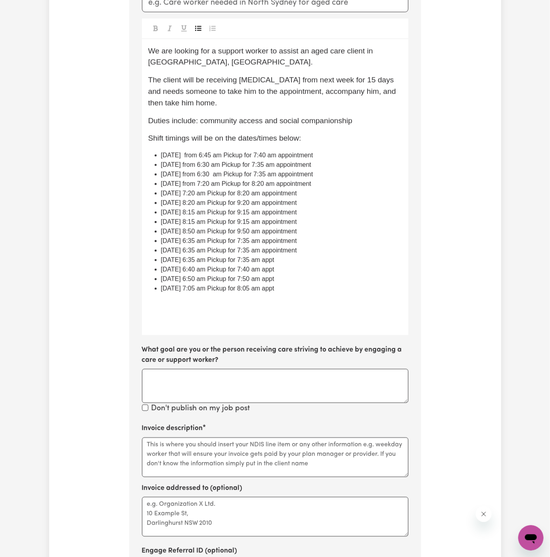
click at [275, 258] on span "[DATE] 6:35 am Pickup for 7:35 am appt" at bounding box center [217, 260] width 113 height 7
click at [275, 271] on span "[DATE] 6:40 am Pickup for 7:40 am appt" at bounding box center [217, 269] width 113 height 7
click at [275, 281] on span "[DATE] 6:50 am Pickup for 7:50 am appt" at bounding box center [217, 279] width 113 height 7
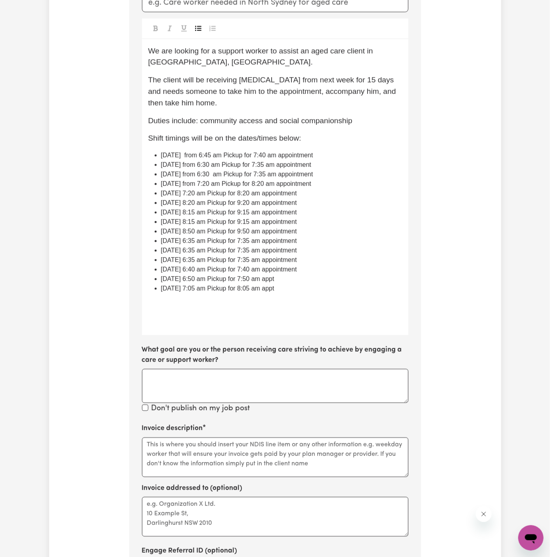
click at [275, 281] on span "[DATE] 6:50 am Pickup for 7:50 am appt" at bounding box center [217, 279] width 113 height 7
click at [289, 294] on p "﻿" at bounding box center [281, 300] width 241 height 12
click at [275, 290] on span "[DATE] 7:05 am Pickup for 8:05 am appt" at bounding box center [217, 288] width 113 height 7
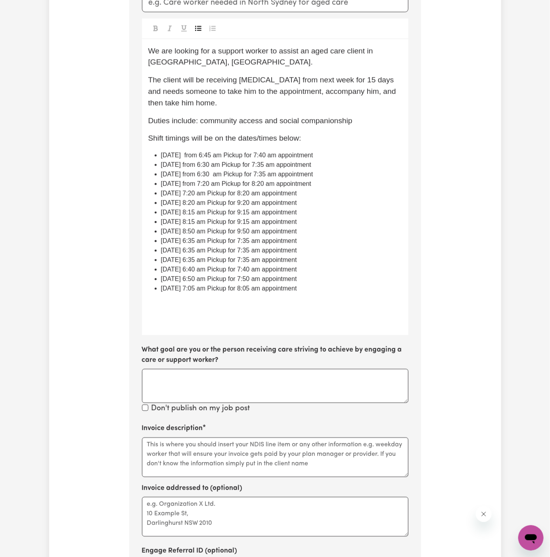
click at [297, 291] on span "[DATE] 7:05 am Pickup for 8:05 am appointment" at bounding box center [229, 288] width 136 height 7
click at [204, 192] on span "[DATE] 7:20 am Pickup for 8:20 am appointment" at bounding box center [229, 193] width 136 height 7
click at [240, 196] on span "[DATE] from 7:20 am Pickup for 8:20 am appointment" at bounding box center [236, 193] width 150 height 7
click at [204, 205] on span "[DATE] 8:20 am Pickup for 9:20 am appointment" at bounding box center [229, 203] width 136 height 7
click at [211, 214] on span "[DATE] 8:15 am Pickup for 9:15 am appointment" at bounding box center [229, 212] width 136 height 7
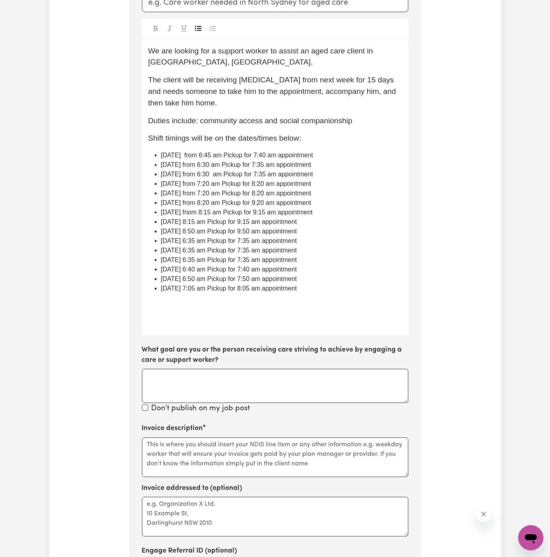
click at [211, 214] on span "[DATE] friom 8:15 am Pickup for 9:15 am appointment" at bounding box center [237, 212] width 152 height 7
click at [205, 224] on span "[DATE] 8:15 am Pickup for 9:15 am appointment" at bounding box center [229, 222] width 136 height 7
click at [197, 232] on span "[DATE] 8:50 am Pickup for 9:50 am appointment" at bounding box center [229, 231] width 136 height 7
click at [210, 155] on span "[DATE] from 6:45 am Pickup for 7:40 am appointment" at bounding box center [237, 155] width 152 height 7
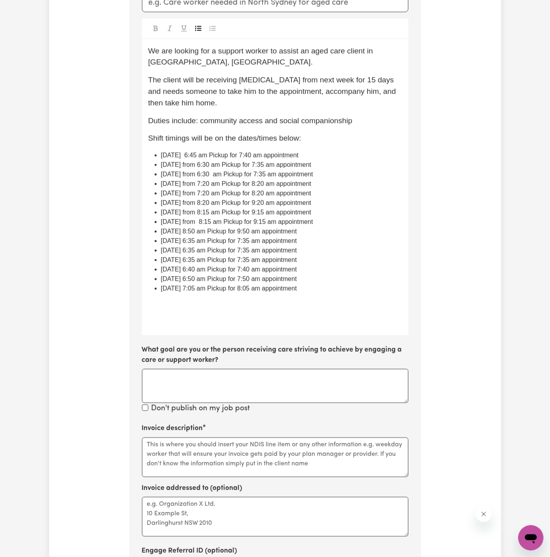
click at [221, 164] on span "[DATE] from 6:30 am Pickup for 7:35 am appointment" at bounding box center [236, 164] width 150 height 7
click at [215, 171] on span "[DATE] from 6:30 am Pickup for 7:35 am appointment" at bounding box center [237, 174] width 152 height 7
click at [203, 183] on span "[DATE] from 7:20 am Pickup for 8:20 am appointment" at bounding box center [236, 184] width 150 height 7
click at [208, 195] on span "[DATE] from 7:20 am Pickup for 8:20 am appointment" at bounding box center [236, 193] width 150 height 7
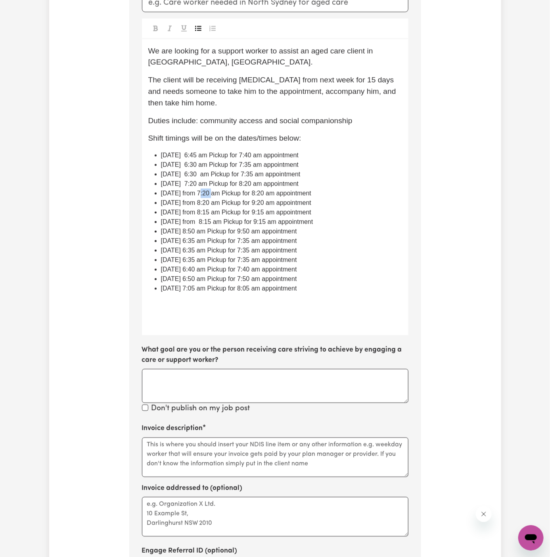
click at [208, 195] on span "[DATE] from 7:20 am Pickup for 8:20 am appointment" at bounding box center [236, 193] width 150 height 7
click at [209, 203] on span "[DATE] from 8:20 am Pickup for 9:20 am appointment" at bounding box center [236, 203] width 150 height 7
click at [221, 211] on span "[DATE] from 8:15 am Pickup for 9:15 am appointment" at bounding box center [236, 212] width 150 height 7
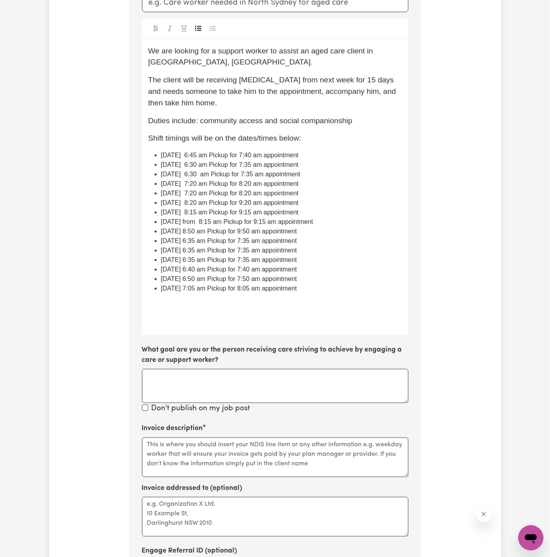
click at [215, 222] on span "[DATE] from 8:15 am Pickup for 9:15 am appointment" at bounding box center [237, 222] width 152 height 7
click at [249, 259] on span "[DATE] 6:35 am Pickup for 7:35 am appointment" at bounding box center [229, 260] width 136 height 7
click at [206, 155] on span "[DATE] 6:45 am Pickup for 7:40 am appointment" at bounding box center [230, 155] width 138 height 7
click at [233, 155] on span "[DATE] 6:45 am Pickup for 7:40 am appointment" at bounding box center [229, 155] width 136 height 7
click at [247, 166] on span "[DATE] 6:30 am Pickup for 7:35 am appointment" at bounding box center [230, 164] width 138 height 7
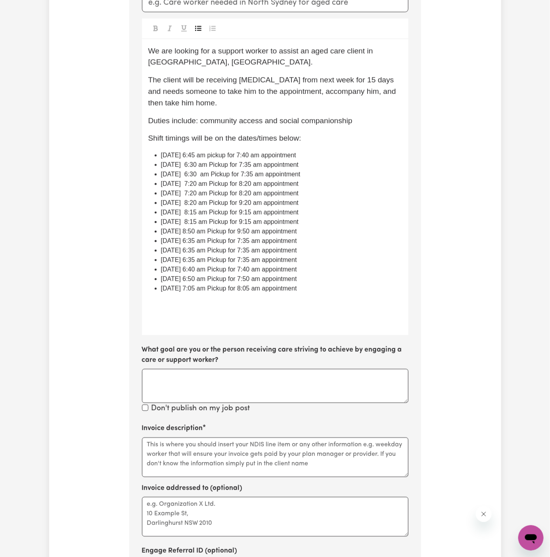
click at [245, 165] on span "[DATE] 6:30 am Pickup for 7:35 am appointment" at bounding box center [230, 164] width 138 height 7
click at [246, 166] on span "[DATE] 6:30 am pickup for 7:35 am appointment" at bounding box center [229, 164] width 137 height 7
click at [240, 173] on span "[DATE] 6:30 am Pickup for 7:35 am appointment" at bounding box center [231, 174] width 140 height 7
click at [245, 190] on span "[DATE] 7:20 am Pickup for 8:20 am appointment" at bounding box center [230, 193] width 138 height 7
click at [228, 186] on span "[DATE] 7:20 am Pickup for 8:20 am appointment" at bounding box center [230, 184] width 138 height 7
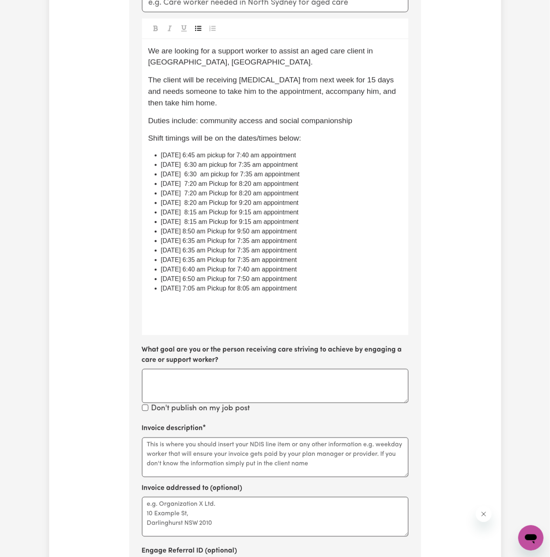
click at [229, 184] on span "[DATE] 7:20 am Pickup for 8:20 am appointment" at bounding box center [230, 184] width 138 height 7
click at [233, 188] on li "[DATE] 7:20 am pickup for 8:20 am appointment" at bounding box center [281, 184] width 241 height 10
click at [233, 194] on span "[DATE] 7:20 am Pickup for 8:20 am appointment" at bounding box center [230, 193] width 138 height 7
click at [234, 204] on span "[DATE] 8:20 am Pickup for 9:20 am appointment" at bounding box center [230, 203] width 138 height 7
click at [242, 213] on span "[DATE] 8:15 am Pickup for 9:15 am appointment" at bounding box center [230, 212] width 138 height 7
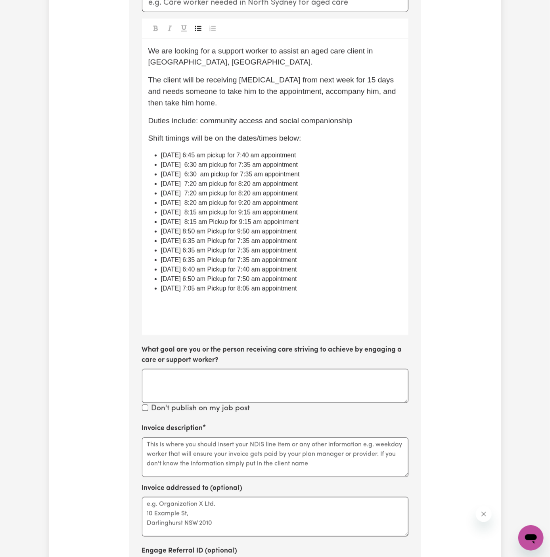
click at [236, 222] on span "[DATE] 8:15 am Pickup for 9:15 am appointment" at bounding box center [230, 222] width 138 height 7
click at [227, 232] on span "[DATE] 8:50 am Pickup for 9:50 am appointment" at bounding box center [229, 231] width 136 height 7
click at [232, 240] on span "[DATE] 6:35 am Pickup for 7:35 am appointment" at bounding box center [229, 241] width 136 height 7
click at [233, 253] on span "[DATE] 6:35 am Pickup for 7:35 am appointment" at bounding box center [229, 250] width 136 height 7
click at [243, 261] on span "[DATE] 6:35 am Pickup for 7:35 am appointment" at bounding box center [229, 260] width 136 height 7
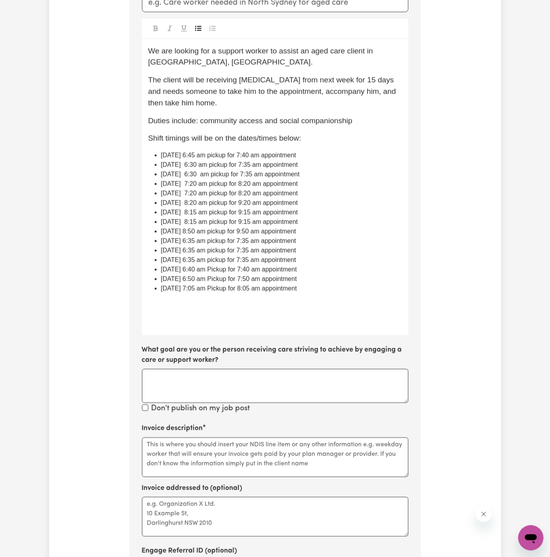
click at [236, 271] on span "[DATE] 6:40 am Pickup for 7:40 am appointment" at bounding box center [229, 269] width 136 height 7
click at [225, 277] on span "[DATE] 6:50 am Pickup for 7:50 am appointment" at bounding box center [229, 279] width 136 height 7
click at [233, 290] on span "[DATE] 7:05 am Pickup for 8:05 am appointment" at bounding box center [229, 288] width 136 height 7
click at [247, 294] on p "﻿" at bounding box center [281, 300] width 241 height 12
click at [235, 289] on span "[DATE] 7:05 am Ppckup for 8:05 am appointment" at bounding box center [230, 288] width 138 height 7
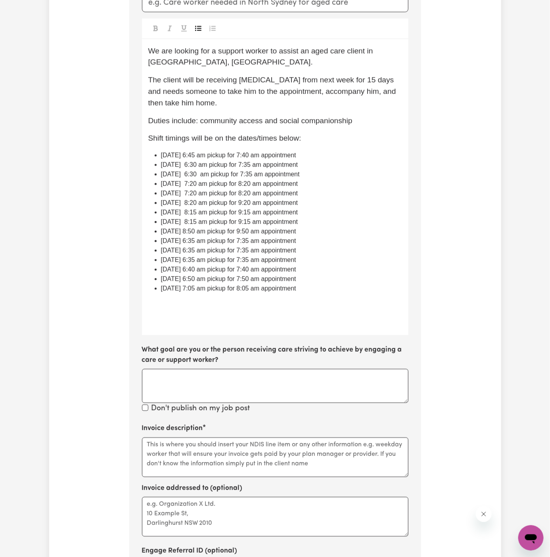
click at [284, 295] on p "﻿" at bounding box center [281, 300] width 241 height 12
click at [312, 296] on p "﻿" at bounding box center [281, 300] width 241 height 12
click at [243, 108] on p "The client will be receiving [MEDICAL_DATA] from next week for 15 days and need…" at bounding box center [275, 92] width 254 height 34
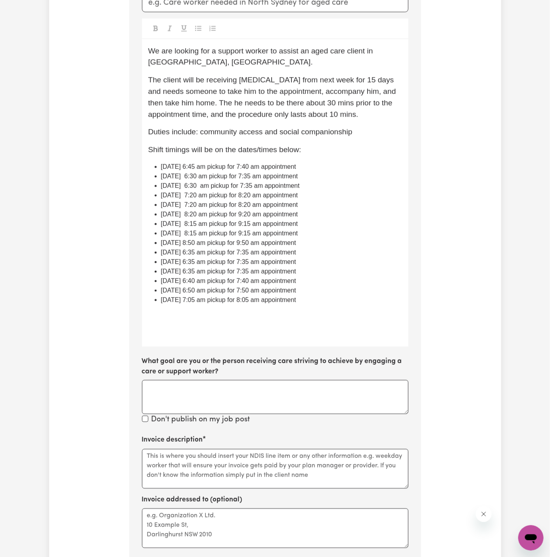
click at [236, 104] on span "The client will be receiving [MEDICAL_DATA] from next week for 15 days and need…" at bounding box center [273, 97] width 250 height 42
click at [355, 102] on span "The client will be receiving [MEDICAL_DATA] from next week for 15 days and need…" at bounding box center [276, 97] width 256 height 42
click at [397, 110] on p "The client will be receiving radiation therapy from next week for 15 days and n…" at bounding box center [275, 98] width 254 height 46
click at [378, 142] on div "We are looking for a support worker to assist an aged care client in [GEOGRAPHI…" at bounding box center [275, 193] width 267 height 308
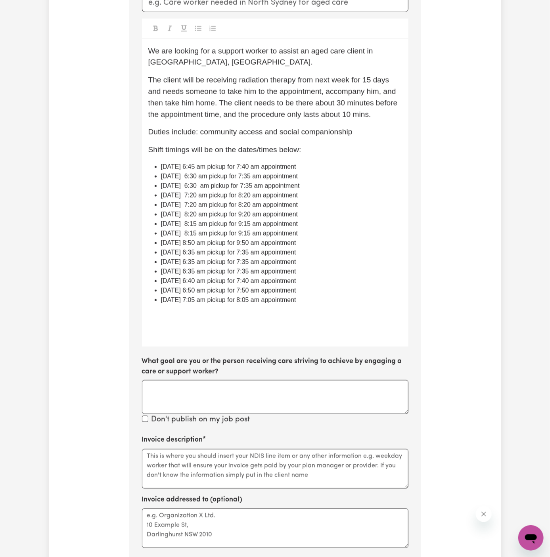
click at [371, 133] on p "Duties include: community access and social companionship" at bounding box center [275, 133] width 254 height 12
click at [197, 325] on p "﻿" at bounding box center [275, 329] width 254 height 12
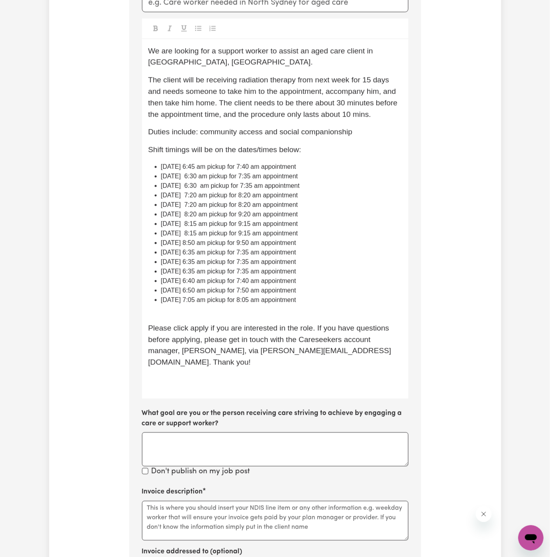
click at [183, 313] on p "﻿" at bounding box center [281, 311] width 241 height 12
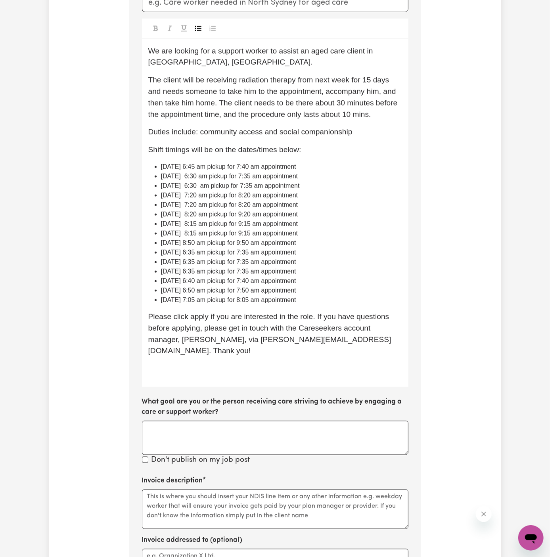
click at [201, 317] on span "Please click apply if you are interested in the role. If you have questions bef…" at bounding box center [269, 334] width 243 height 42
click at [261, 340] on span "Please click Apply if you are interested in the role. If you have questions bef…" at bounding box center [270, 334] width 244 height 42
click at [254, 140] on div "We are looking for a support worker to assist an aged care client in [GEOGRAPHI…" at bounding box center [275, 213] width 267 height 348
drag, startPoint x: 202, startPoint y: 132, endPoint x: 385, endPoint y: 131, distance: 182.9
click at [385, 131] on p "Duties include: community access and social companionship" at bounding box center [275, 133] width 254 height 12
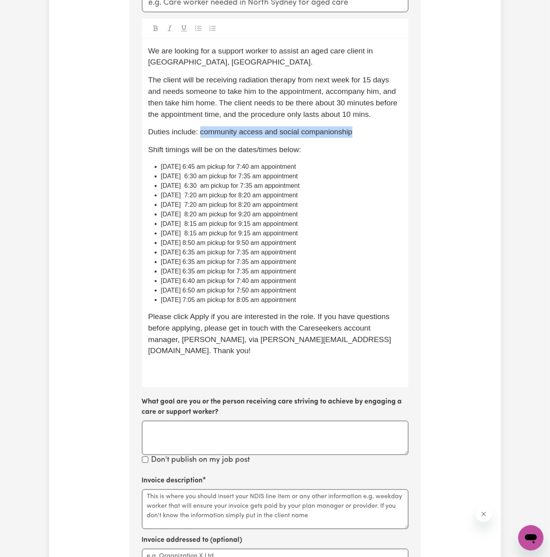
copy span "community access and social companionship"
click at [183, 509] on textarea "Invoice description" at bounding box center [275, 510] width 267 height 40
paste textarea "community access and social companionship"
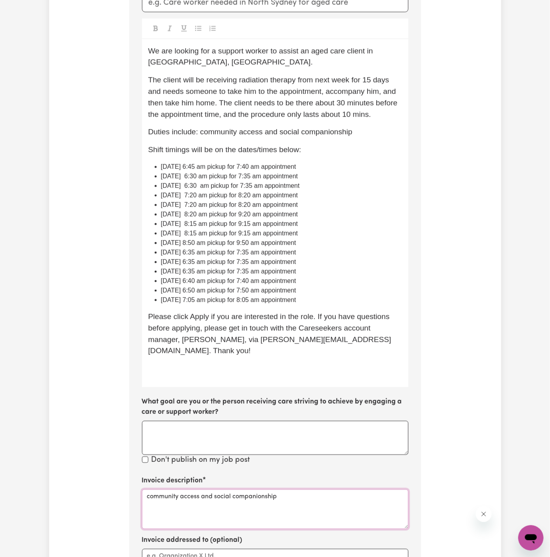
type textarea "community access and social companionship"
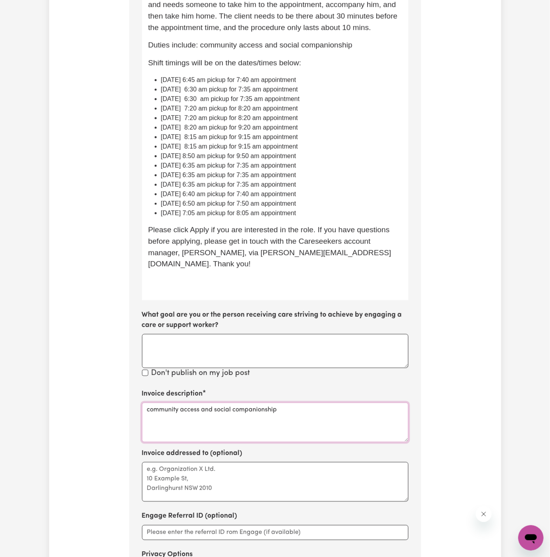
scroll to position [497, 0]
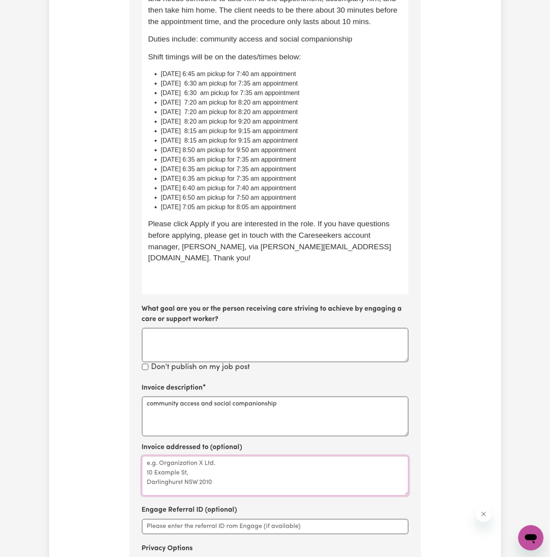
click at [222, 464] on textarea "Invoice addressed to (optional)" at bounding box center [275, 477] width 267 height 40
paste textarea "Vitality Club"
click at [280, 457] on textarea "c/o Vitality Club" at bounding box center [275, 477] width 267 height 40
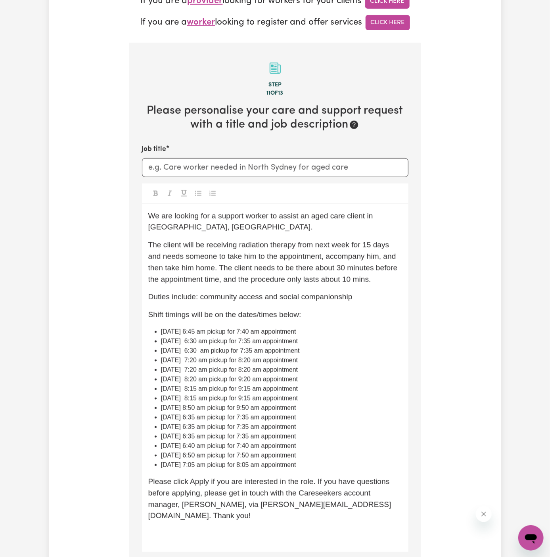
scroll to position [230, 0]
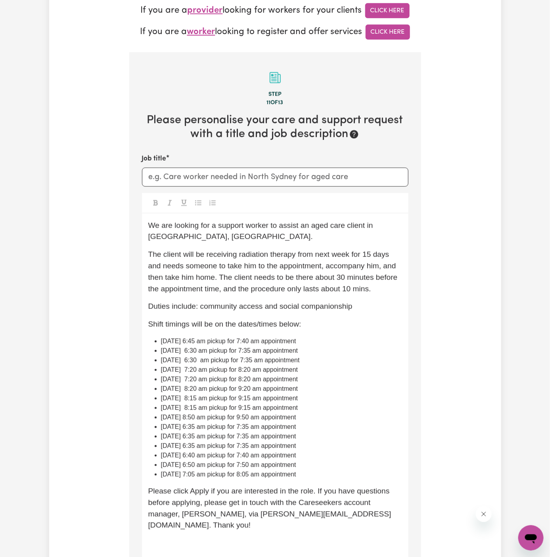
type textarea "c/o Vitality Club"
click at [201, 184] on input "Job title" at bounding box center [275, 177] width 267 height 19
click at [392, 238] on p "We are looking for a support worker to assist an aged care client in [GEOGRAPHI…" at bounding box center [275, 231] width 254 height 23
drag, startPoint x: 373, startPoint y: 227, endPoint x: 373, endPoint y: 231, distance: 4.8
click at [373, 231] on p "We are looking for a support worker to assist an aged care client in [GEOGRAPHI…" at bounding box center [275, 231] width 254 height 23
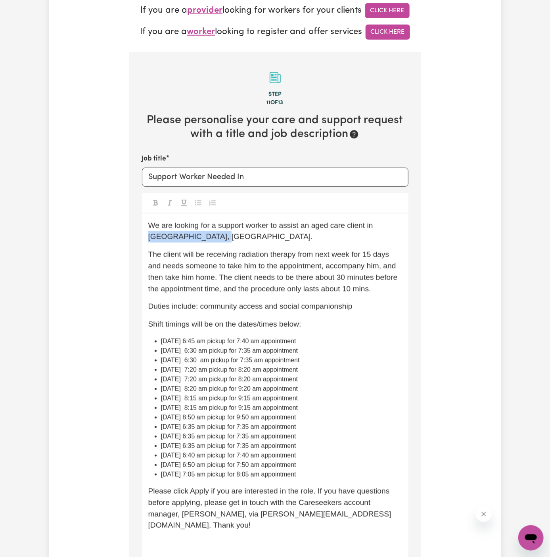
copy span "[GEOGRAPHIC_DATA], [GEOGRAPHIC_DATA]."
click at [290, 175] on input "Support Worker Needed In" at bounding box center [275, 177] width 267 height 19
paste input "[GEOGRAPHIC_DATA], [GEOGRAPHIC_DATA]."
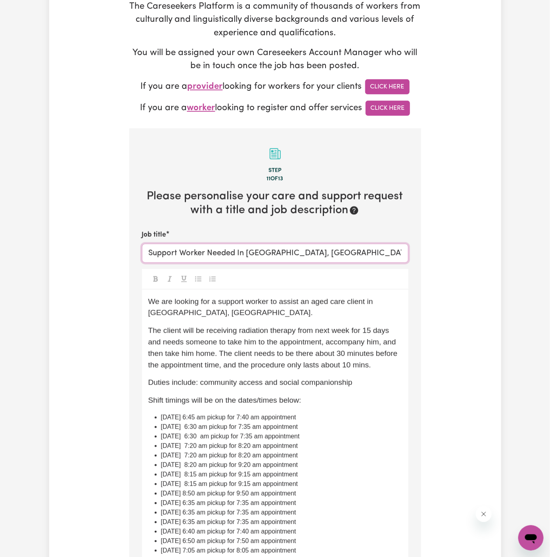
scroll to position [211, 0]
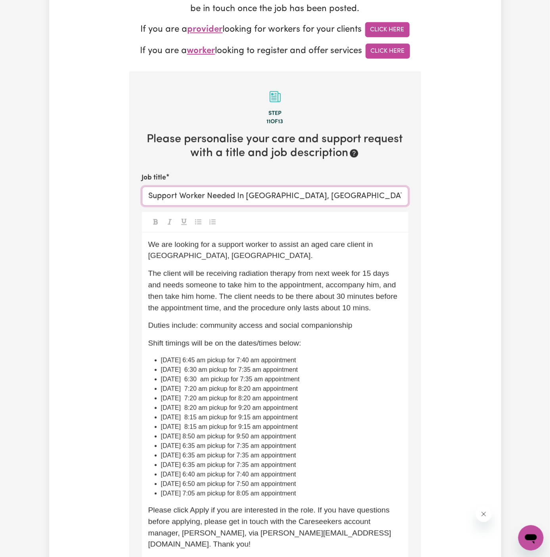
type input "Support Worker Needed In [GEOGRAPHIC_DATA], [GEOGRAPHIC_DATA]"
click at [302, 338] on p "Shift timings will be on the dates/times below:" at bounding box center [275, 344] width 254 height 12
click at [325, 342] on p "Shift timings will be on the dates/times below:" at bounding box center [275, 344] width 254 height 12
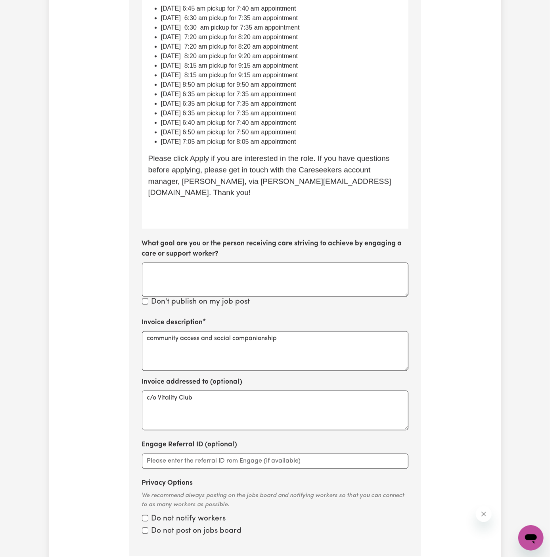
scroll to position [669, 0]
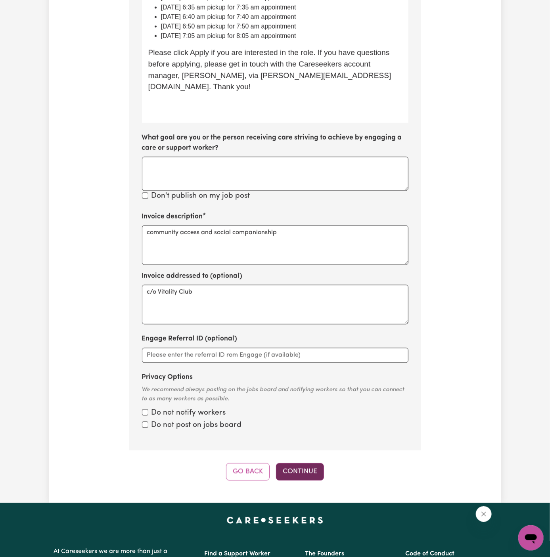
click at [294, 463] on button "Continue" at bounding box center [300, 471] width 48 height 17
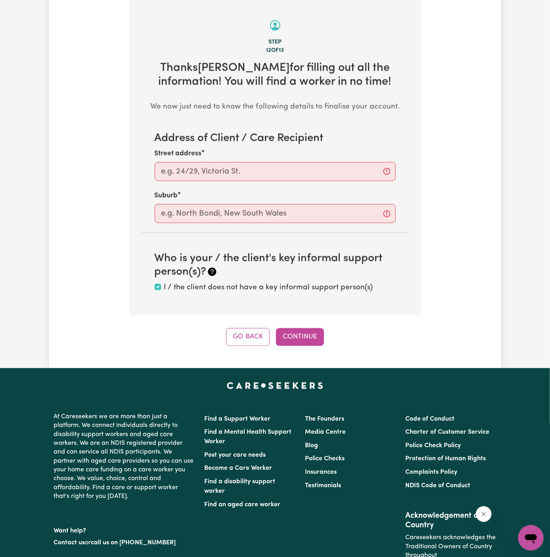
scroll to position [281, 0]
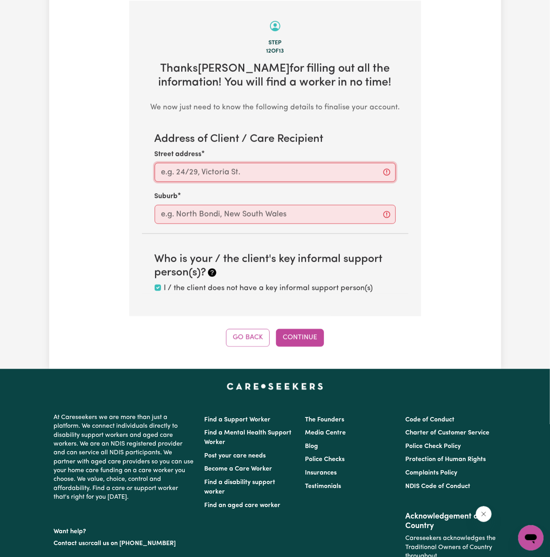
click at [244, 174] on input "Street address" at bounding box center [275, 172] width 241 height 19
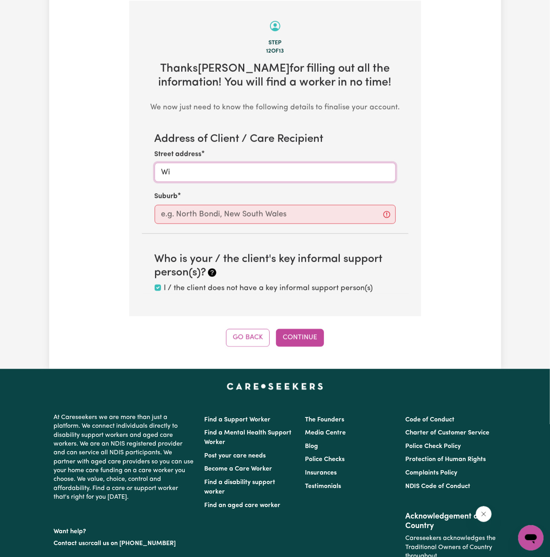
type input "W"
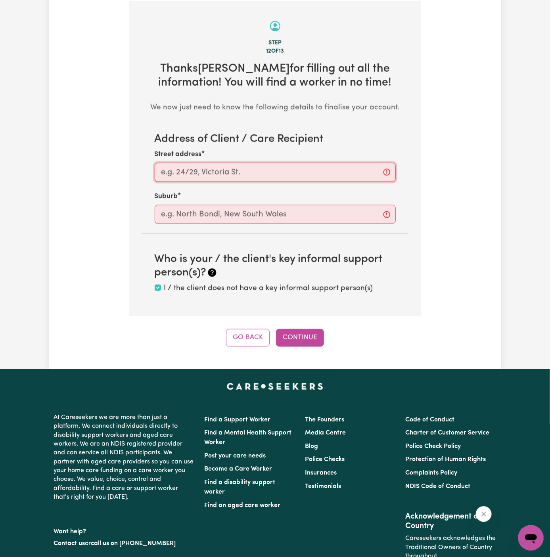
paste input "[GEOGRAPHIC_DATA], [GEOGRAPHIC_DATA]."
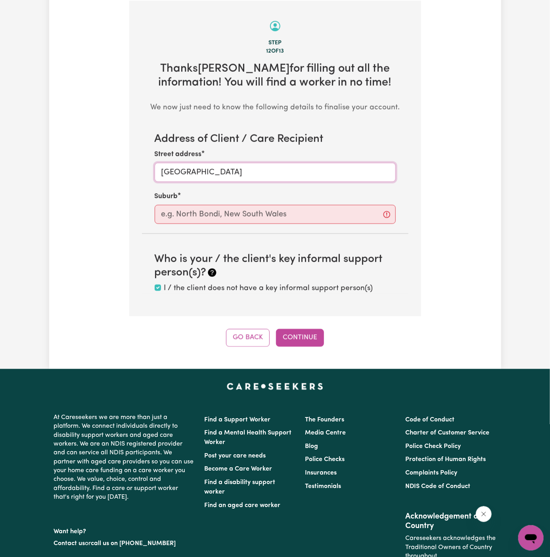
type input "[GEOGRAPHIC_DATA]"
click at [236, 215] on input "text" at bounding box center [275, 214] width 241 height 19
paste input "[GEOGRAPHIC_DATA], [GEOGRAPHIC_DATA]."
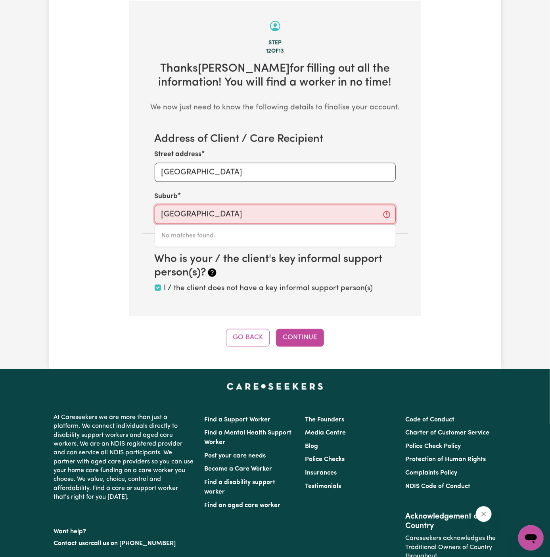
type input "[PERSON_NAME]"
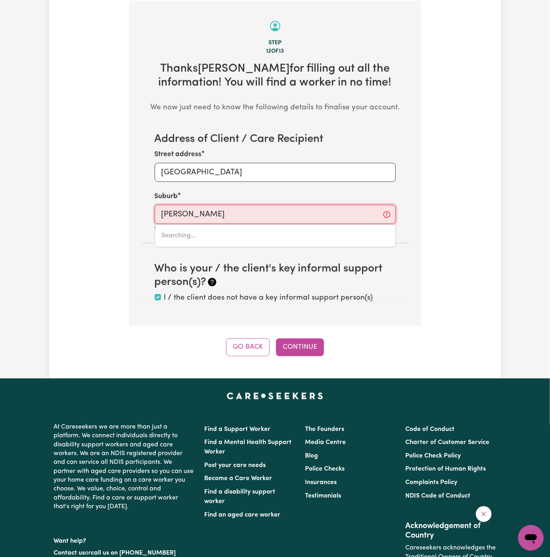
type input "[PERSON_NAME], [GEOGRAPHIC_DATA], 2153"
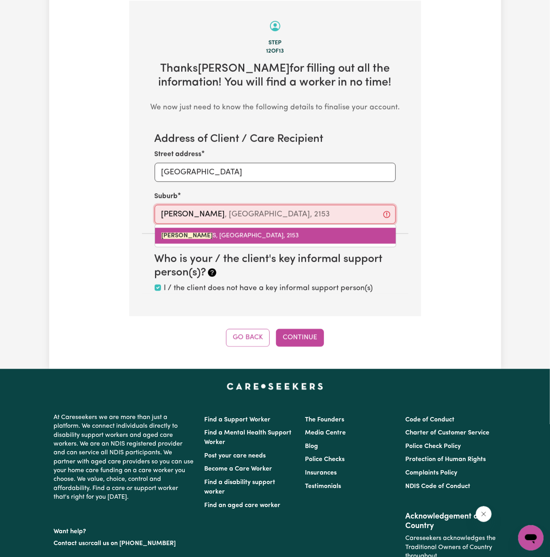
click at [219, 233] on span "[PERSON_NAME][GEOGRAPHIC_DATA], 2153" at bounding box center [230, 236] width 138 height 6
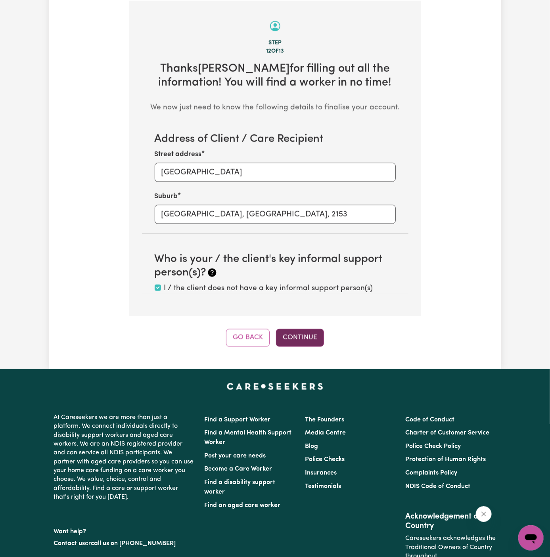
click at [309, 337] on button "Continue" at bounding box center [300, 337] width 48 height 17
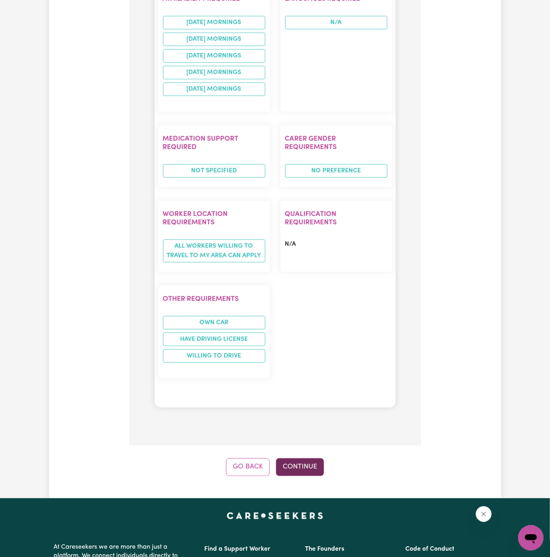
click at [303, 459] on button "Continue" at bounding box center [300, 467] width 48 height 17
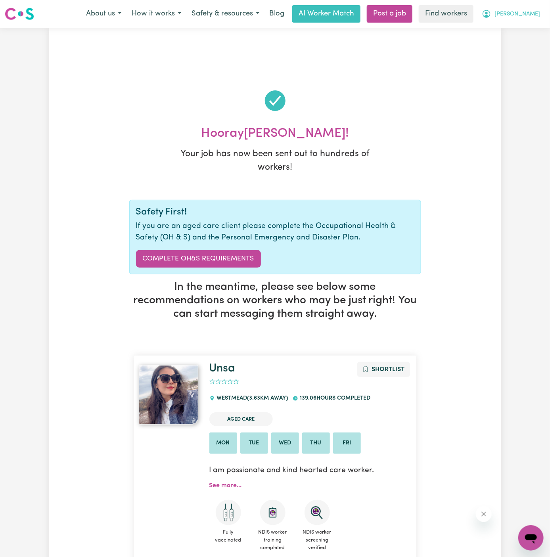
click at [534, 14] on span "[PERSON_NAME]" at bounding box center [518, 14] width 46 height 9
click at [529, 27] on link "My Dashboard" at bounding box center [513, 30] width 63 height 15
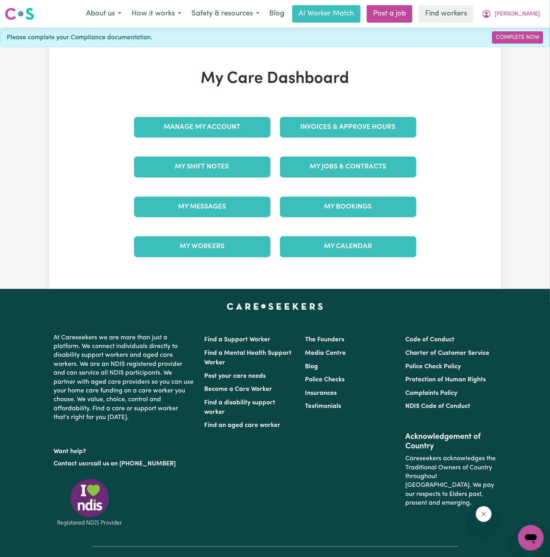
click at [214, 115] on div "Manage My Account" at bounding box center [202, 128] width 146 height 40
click at [219, 127] on link "Manage My Account" at bounding box center [202, 127] width 136 height 21
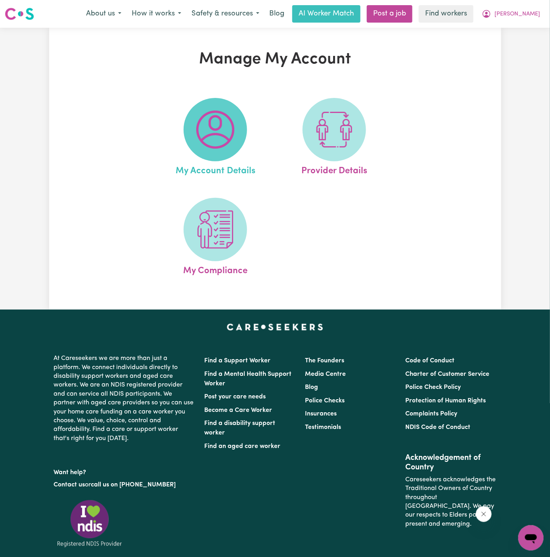
click at [207, 127] on img at bounding box center [215, 130] width 38 height 38
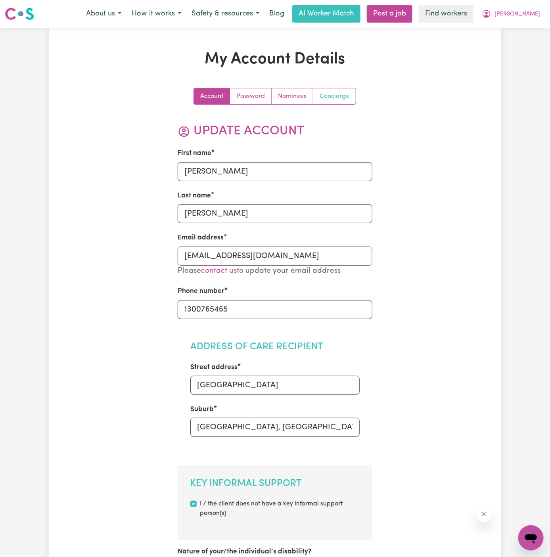
click at [320, 100] on link "Concierge" at bounding box center [334, 96] width 42 height 16
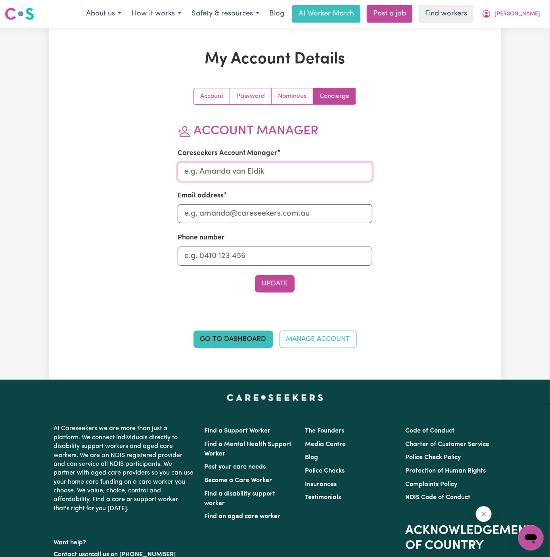
click at [256, 172] on input "Careseekers Account Manager" at bounding box center [275, 171] width 195 height 19
type input "[PERSON_NAME]"
click at [269, 202] on div "Email address" at bounding box center [275, 207] width 195 height 33
click at [269, 219] on input "Email address" at bounding box center [275, 213] width 195 height 19
click at [269, 218] on input "Email address" at bounding box center [275, 213] width 195 height 19
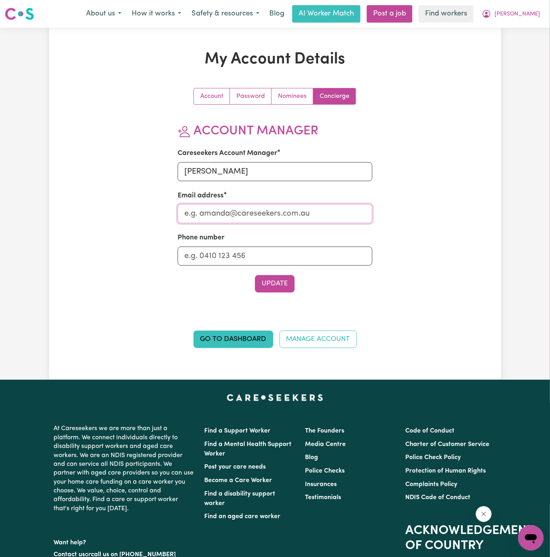
click at [269, 218] on input "Email address" at bounding box center [275, 213] width 195 height 19
type input "[PERSON_NAME][EMAIL_ADDRESS][DOMAIN_NAME]"
click at [264, 248] on input "Phone number" at bounding box center [275, 256] width 195 height 19
type input "1300765465"
click at [273, 280] on button "Update" at bounding box center [275, 283] width 40 height 17
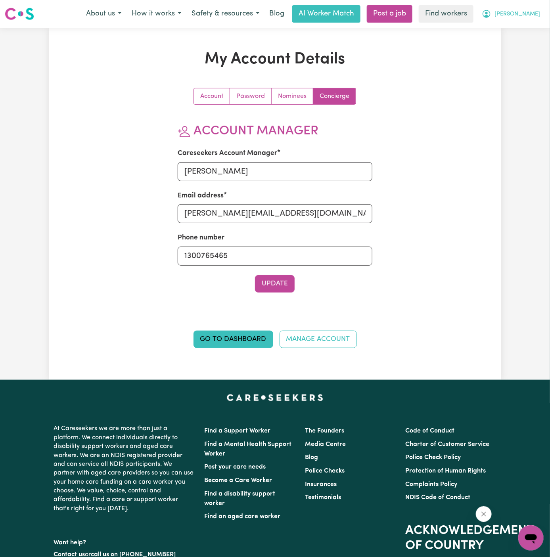
click at [529, 17] on span "[PERSON_NAME]" at bounding box center [518, 14] width 46 height 9
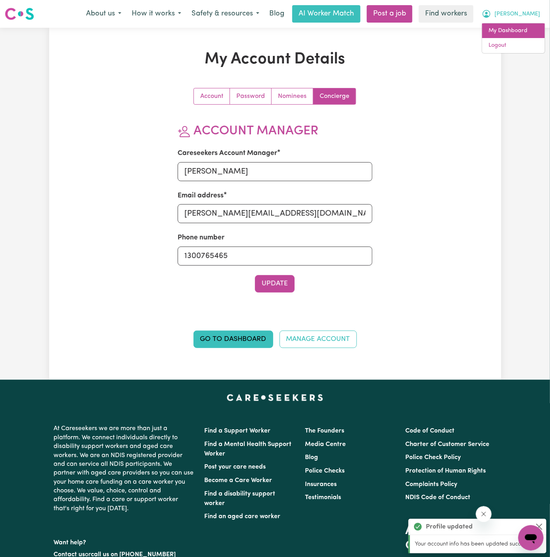
click at [529, 25] on link "My Dashboard" at bounding box center [513, 30] width 63 height 15
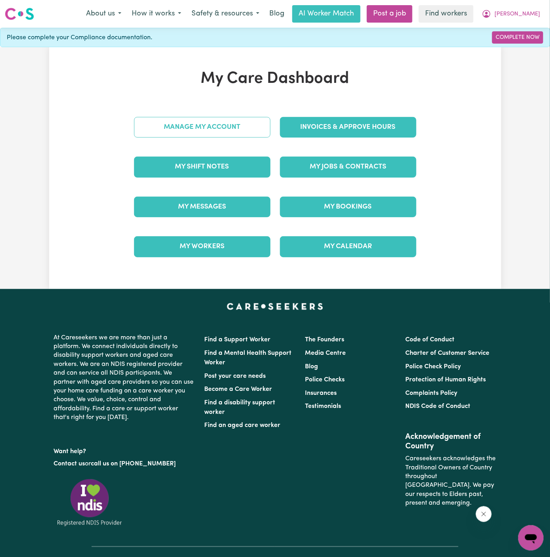
click at [240, 123] on link "Manage My Account" at bounding box center [202, 127] width 136 height 21
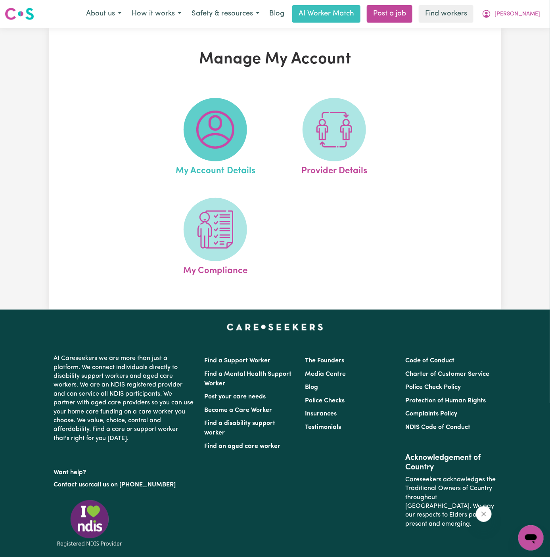
click at [234, 123] on img at bounding box center [215, 130] width 38 height 38
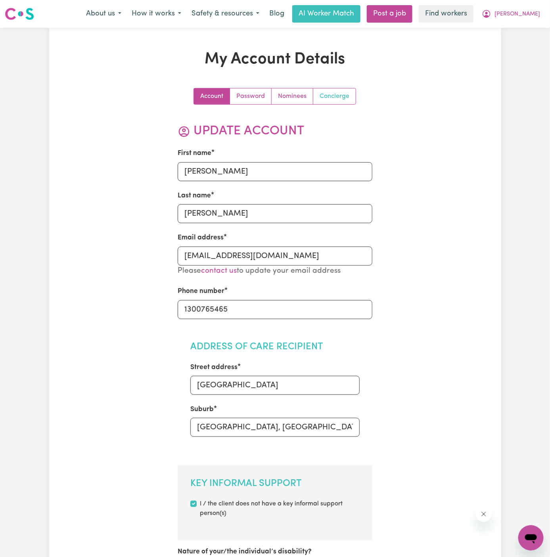
click at [340, 92] on link "Concierge" at bounding box center [334, 96] width 42 height 16
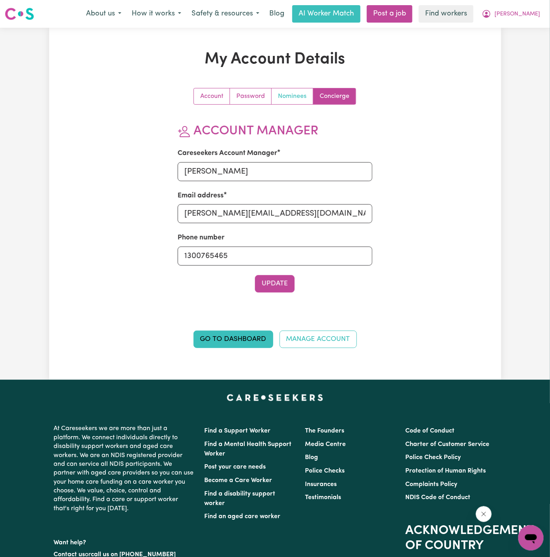
click at [290, 100] on link "Nominees" at bounding box center [293, 96] width 42 height 16
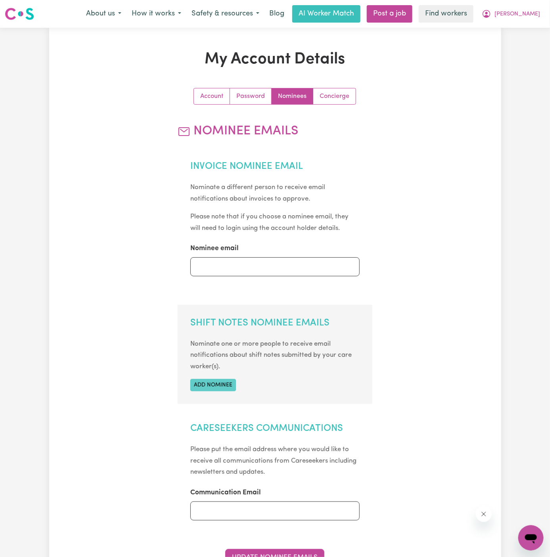
click at [211, 388] on button "Add nominee" at bounding box center [213, 385] width 46 height 12
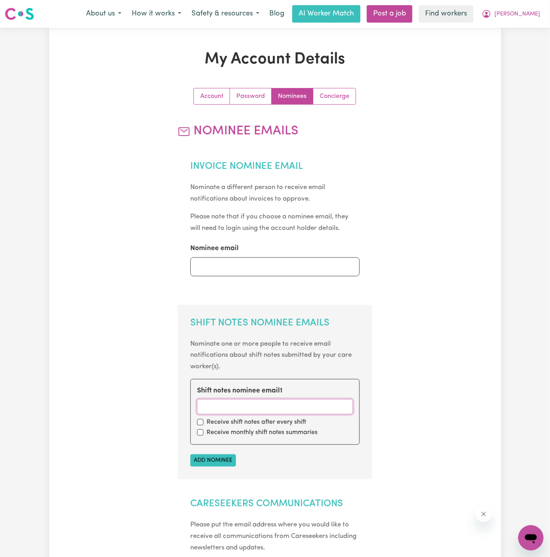
click at [216, 403] on input "Shift notes nominee email 1" at bounding box center [275, 407] width 156 height 15
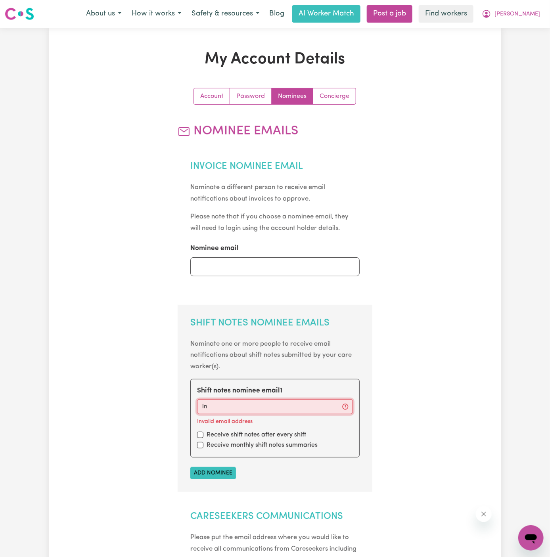
type input "[EMAIL_ADDRESS][DOMAIN_NAME]"
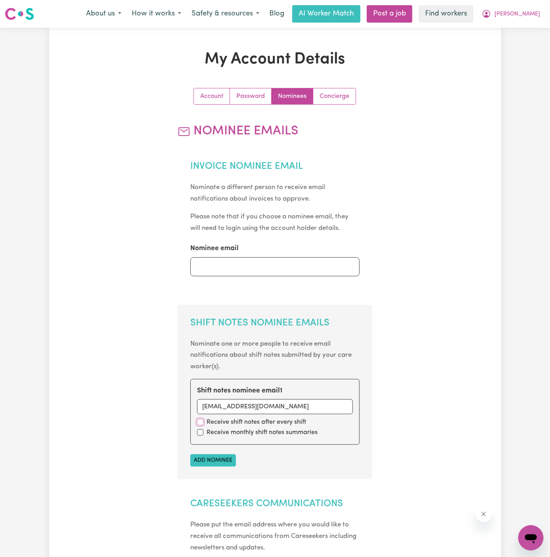
click at [198, 424] on input "checkbox" at bounding box center [200, 422] width 6 height 6
checkbox input "true"
click at [198, 434] on input "checkbox" at bounding box center [200, 433] width 6 height 6
checkbox input "true"
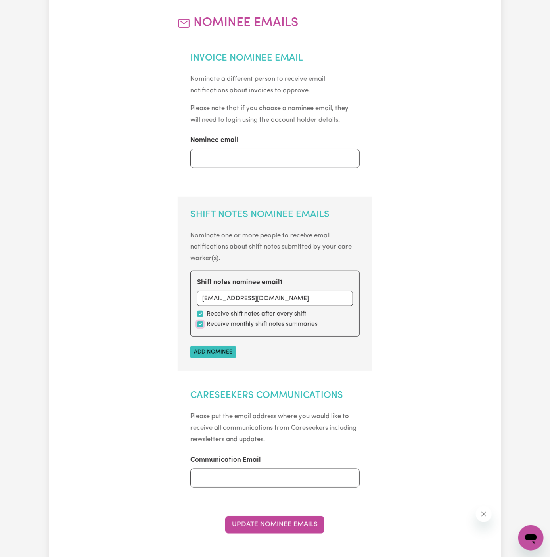
scroll to position [227, 0]
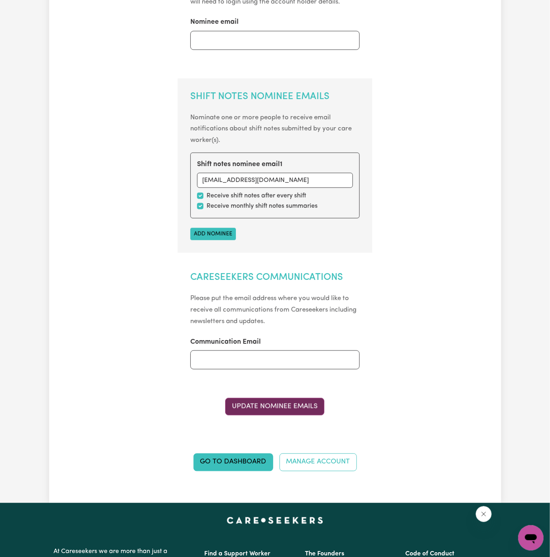
click at [302, 407] on button "Update Nominee Emails" at bounding box center [274, 406] width 99 height 17
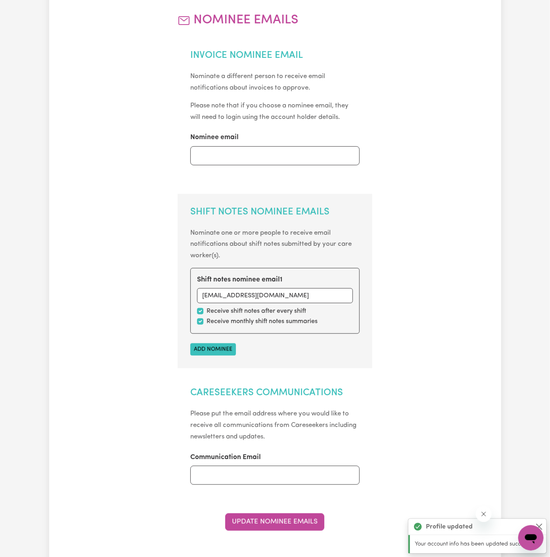
scroll to position [0, 0]
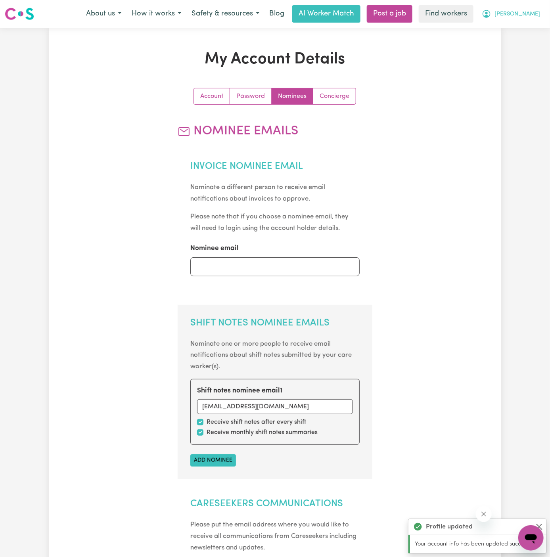
click at [525, 15] on span "[PERSON_NAME]" at bounding box center [518, 14] width 46 height 9
click at [525, 27] on link "My Dashboard" at bounding box center [513, 30] width 63 height 15
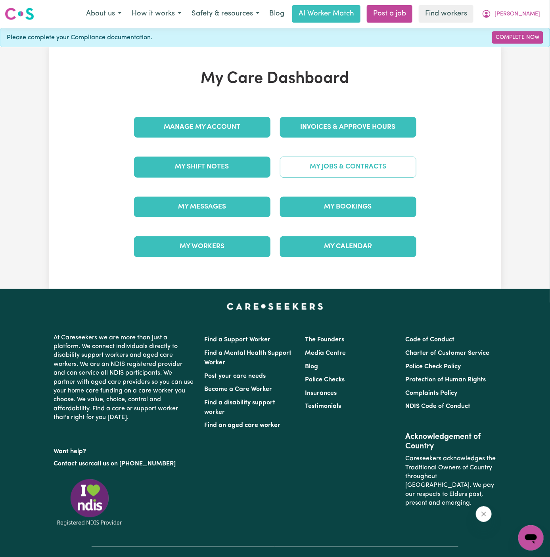
click at [373, 163] on link "My Jobs & Contracts" at bounding box center [348, 167] width 136 height 21
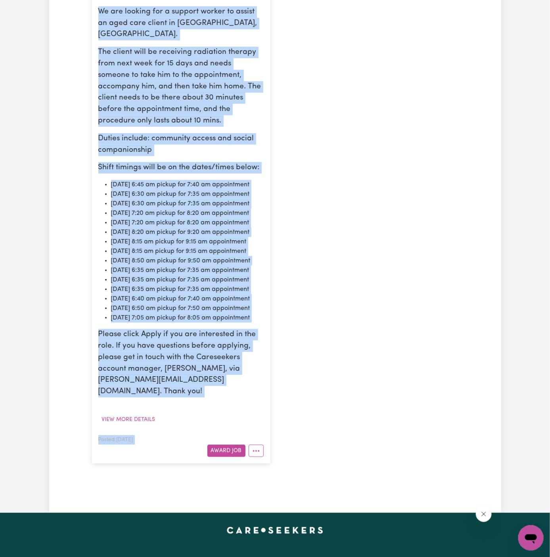
scroll to position [274, 0]
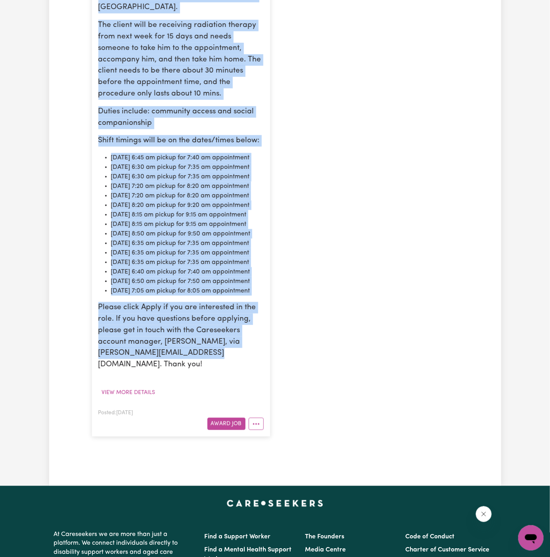
drag, startPoint x: 98, startPoint y: 258, endPoint x: 250, endPoint y: 483, distance: 271.8
click at [250, 371] on div "We are looking for a support worker to assist an aged care client in [GEOGRAPHI…" at bounding box center [180, 175] width 165 height 392
copy div "We are looking for a support worker to assist an aged care client in [GEOGRAPHI…"
click at [142, 210] on li "[DATE] 8:20 am pickup for 9:20 am appointment" at bounding box center [187, 206] width 153 height 10
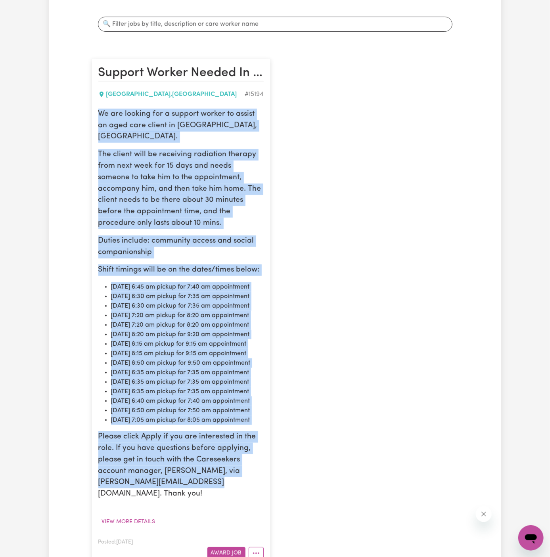
scroll to position [203, 0]
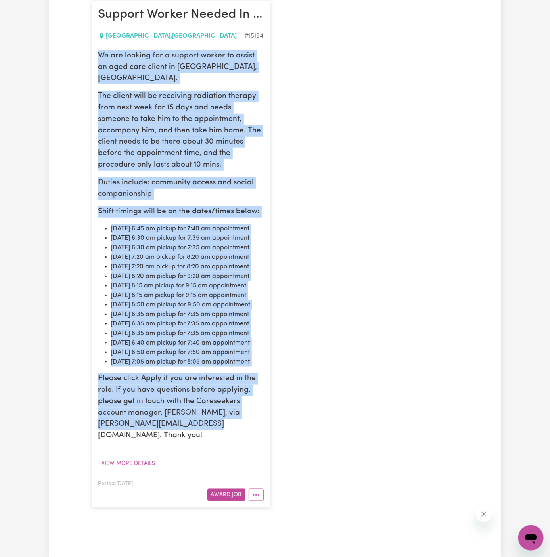
drag, startPoint x: 100, startPoint y: 186, endPoint x: 222, endPoint y: 494, distance: 331.3
click at [222, 442] on div "We are looking for a support worker to assist an aged care client in [GEOGRAPHI…" at bounding box center [180, 246] width 165 height 392
copy div "We are looking for a support worker to assist an aged care client in [GEOGRAPHI…"
